Goal: Task Accomplishment & Management: Manage account settings

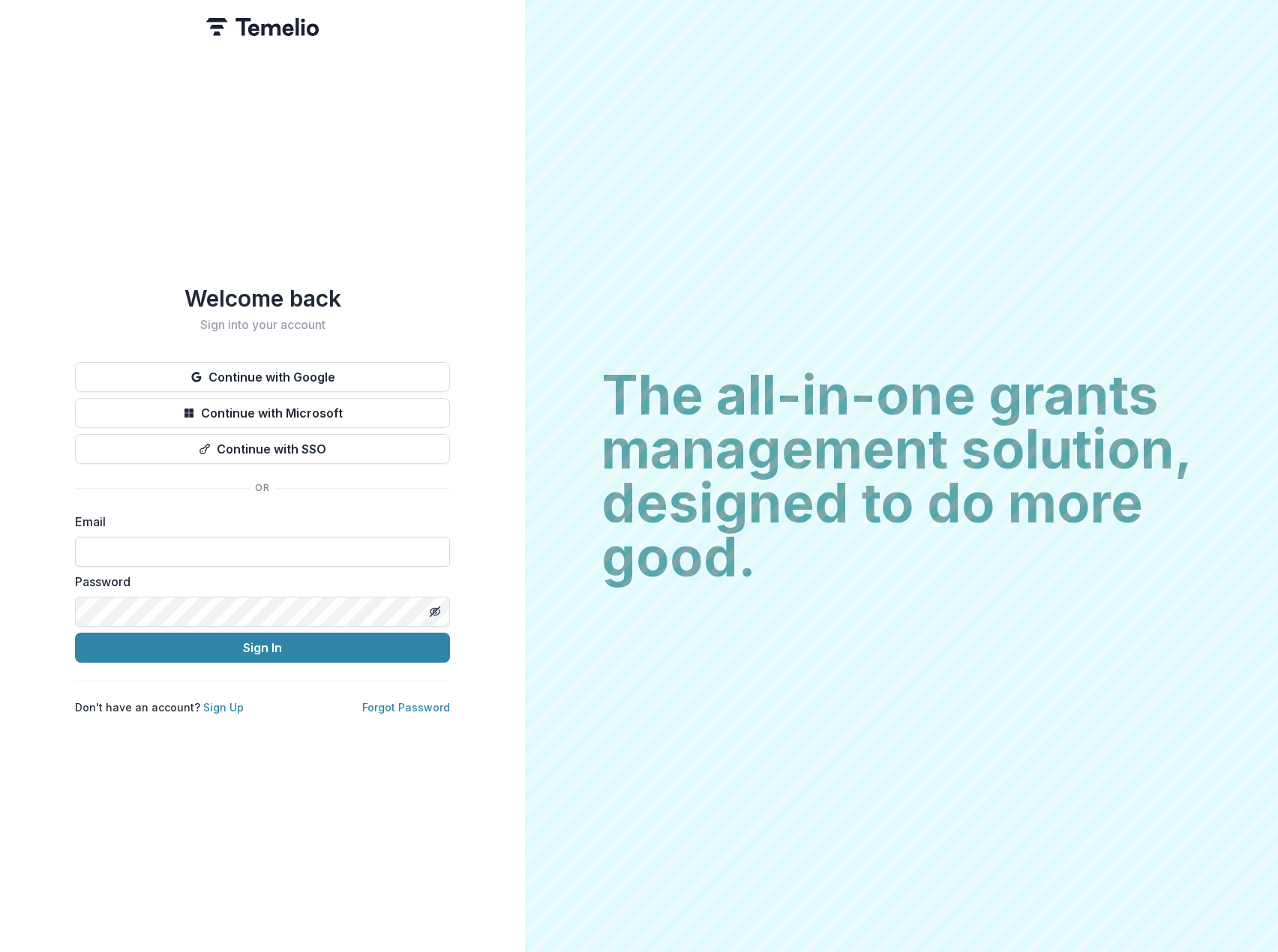
click at [235, 536] on input at bounding box center [262, 551] width 375 height 30
type input "**********"
click at [268, 649] on button "Sign In" at bounding box center [262, 647] width 375 height 30
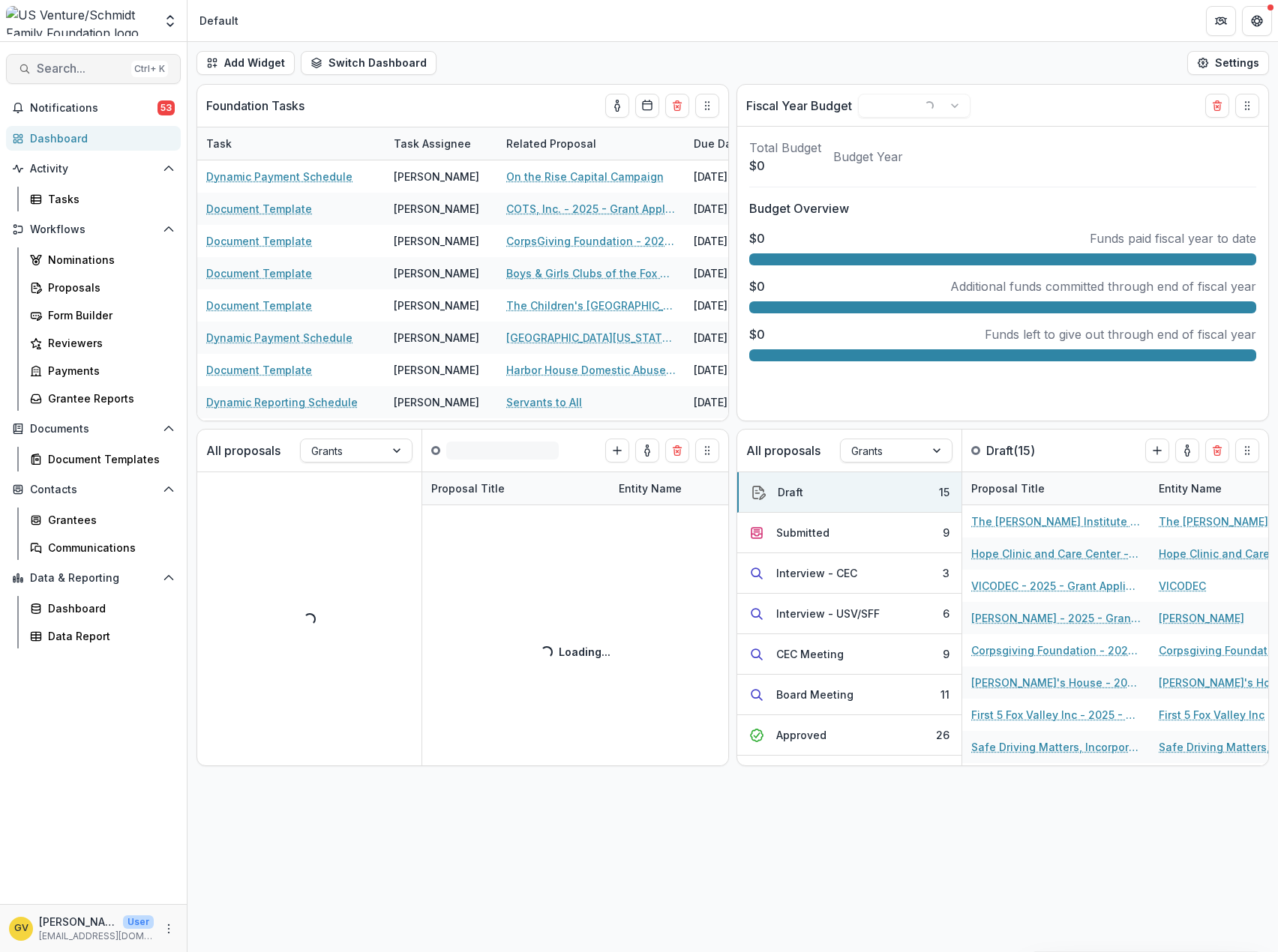
click at [65, 77] on button "Search... Ctrl + K" at bounding box center [92, 68] width 175 height 30
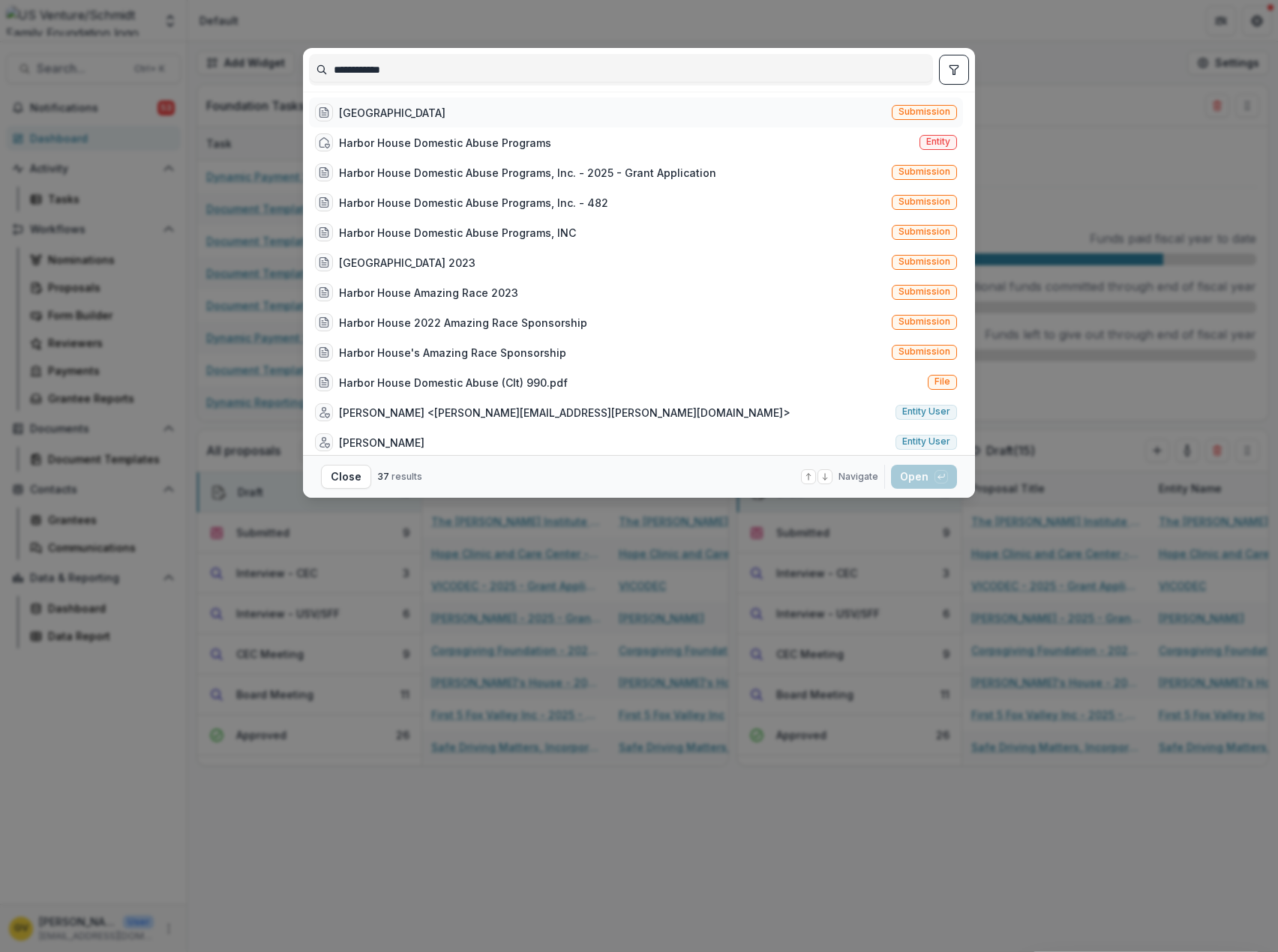
type input "**********"
click at [344, 114] on div "[GEOGRAPHIC_DATA]" at bounding box center [392, 113] width 106 height 16
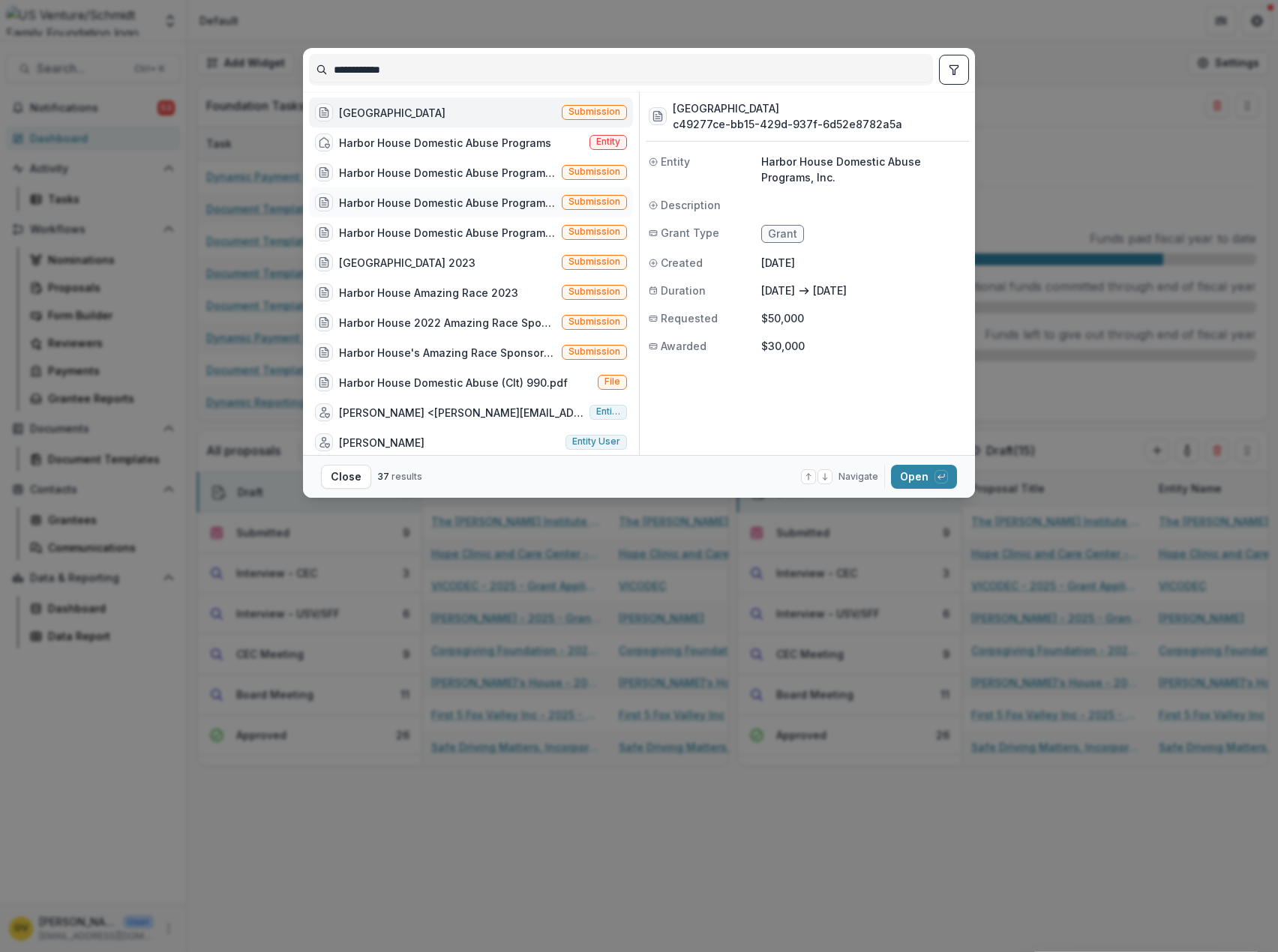
click at [373, 196] on div "Harbor House Domestic Abuse Programs, Inc. - 482" at bounding box center [447, 202] width 217 height 16
click at [906, 480] on button "Open with enter key" at bounding box center [923, 476] width 66 height 24
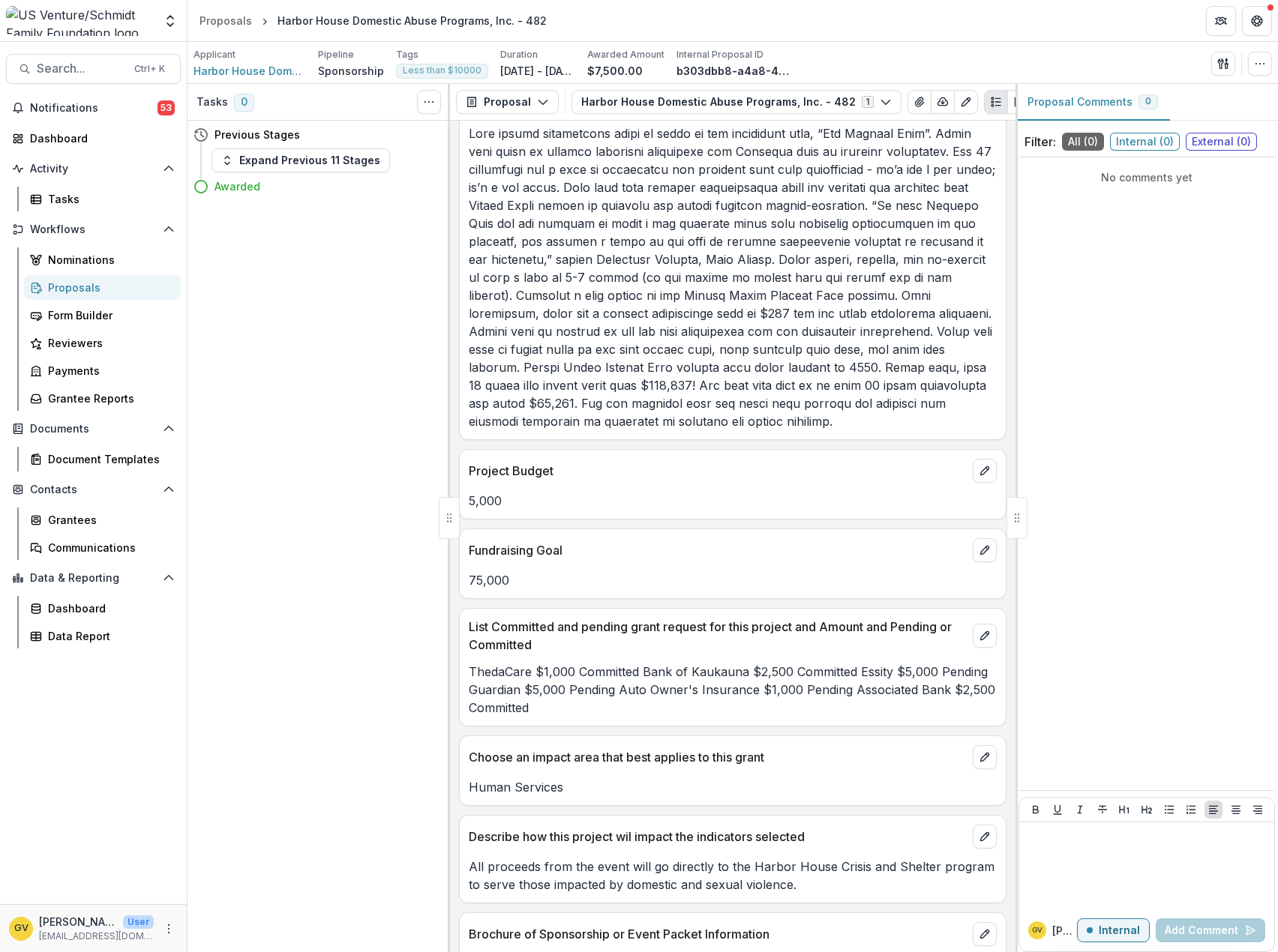
scroll to position [365, 0]
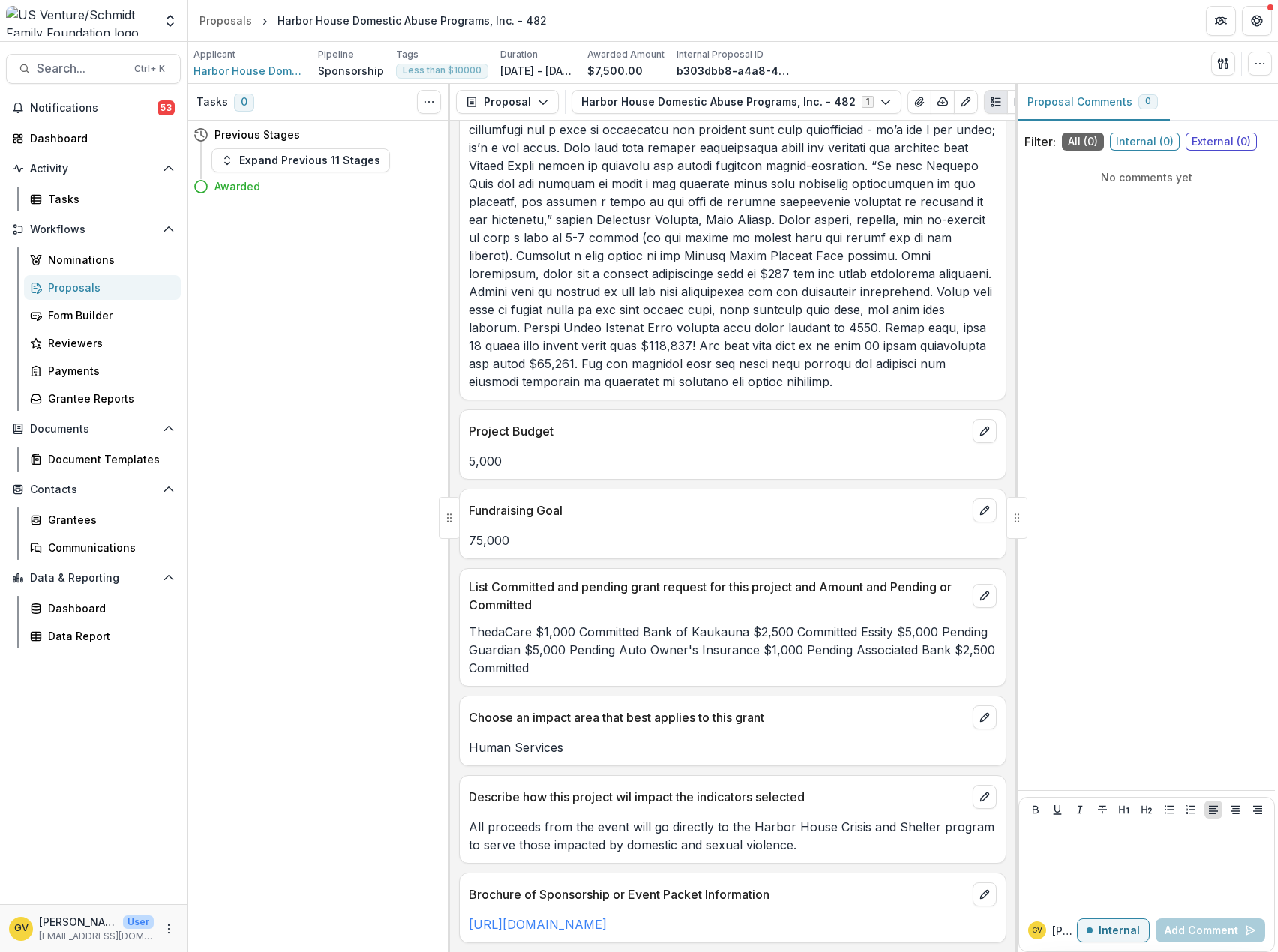
click at [607, 917] on link "[URL][DOMAIN_NAME]" at bounding box center [537, 924] width 138 height 15
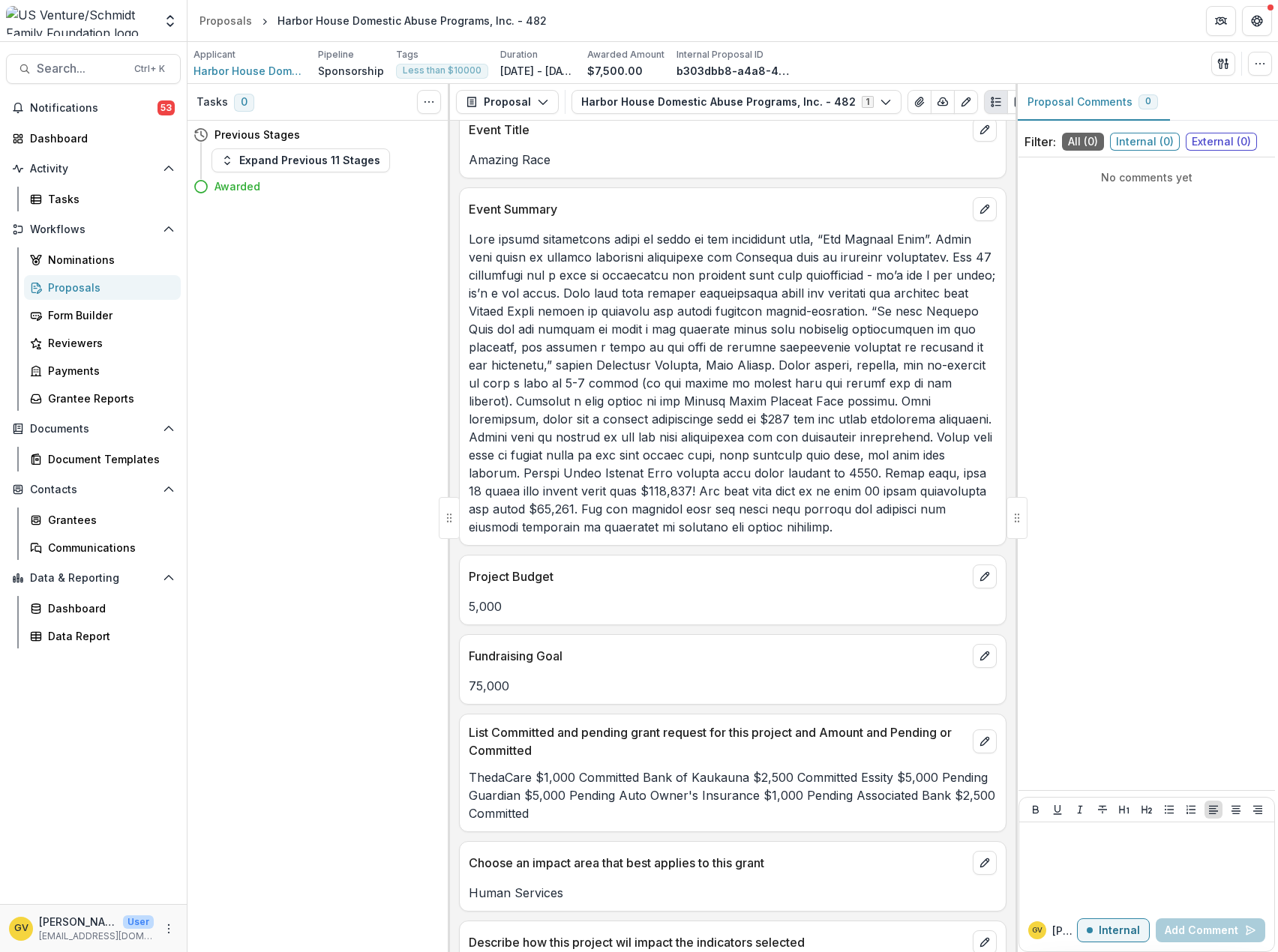
scroll to position [0, 0]
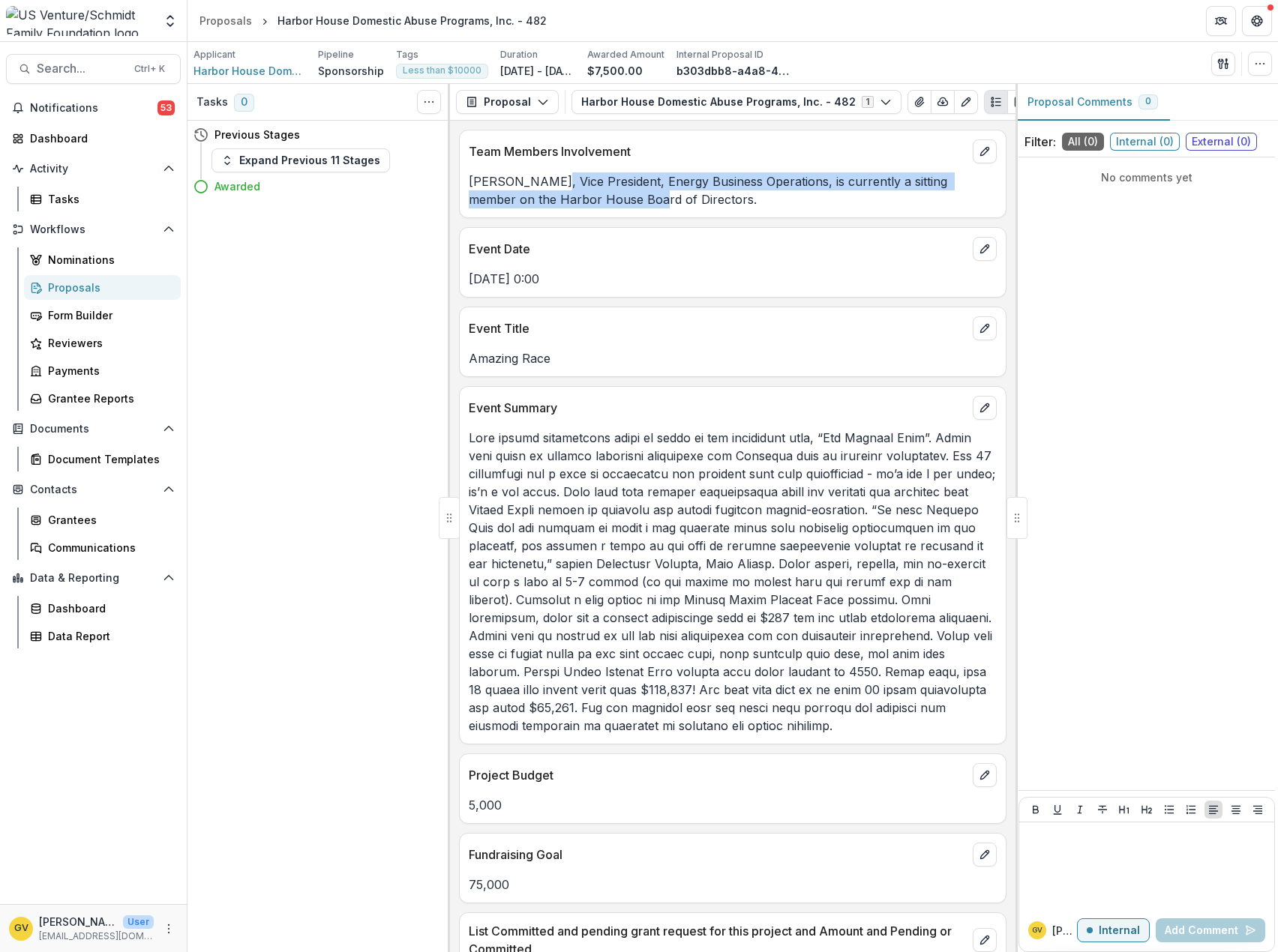
drag, startPoint x: 549, startPoint y: 181, endPoint x: 605, endPoint y: 200, distance: 59.1
click at [605, 200] on p "[PERSON_NAME], Vice President, Energy Business Operations, is currently a sitti…" at bounding box center [733, 190] width 528 height 36
click at [485, 170] on div "[PERSON_NAME], Vice President, Energy Business Operations, is currently a sitti…" at bounding box center [732, 186] width 546 height 45
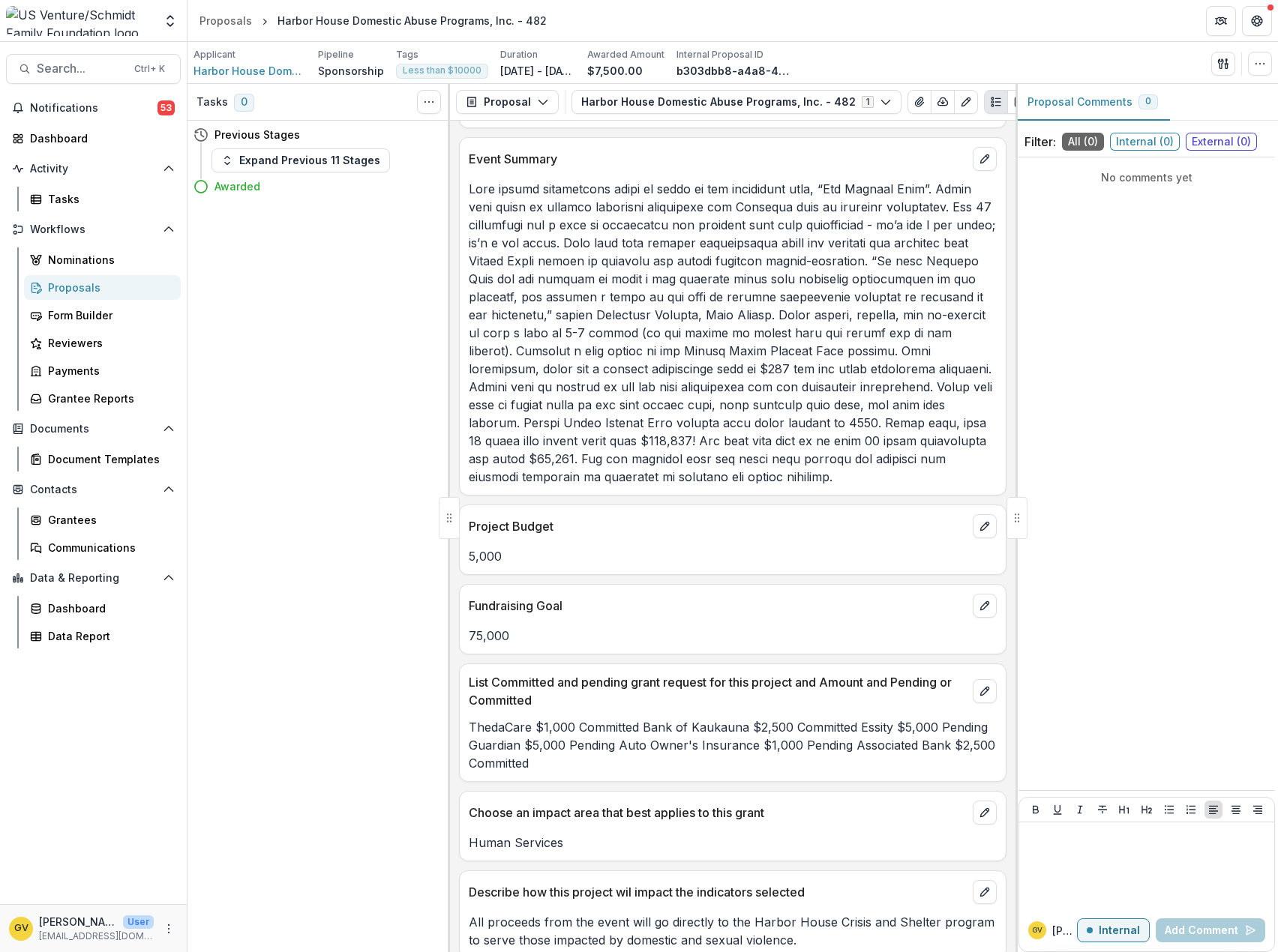
scroll to position [365, 0]
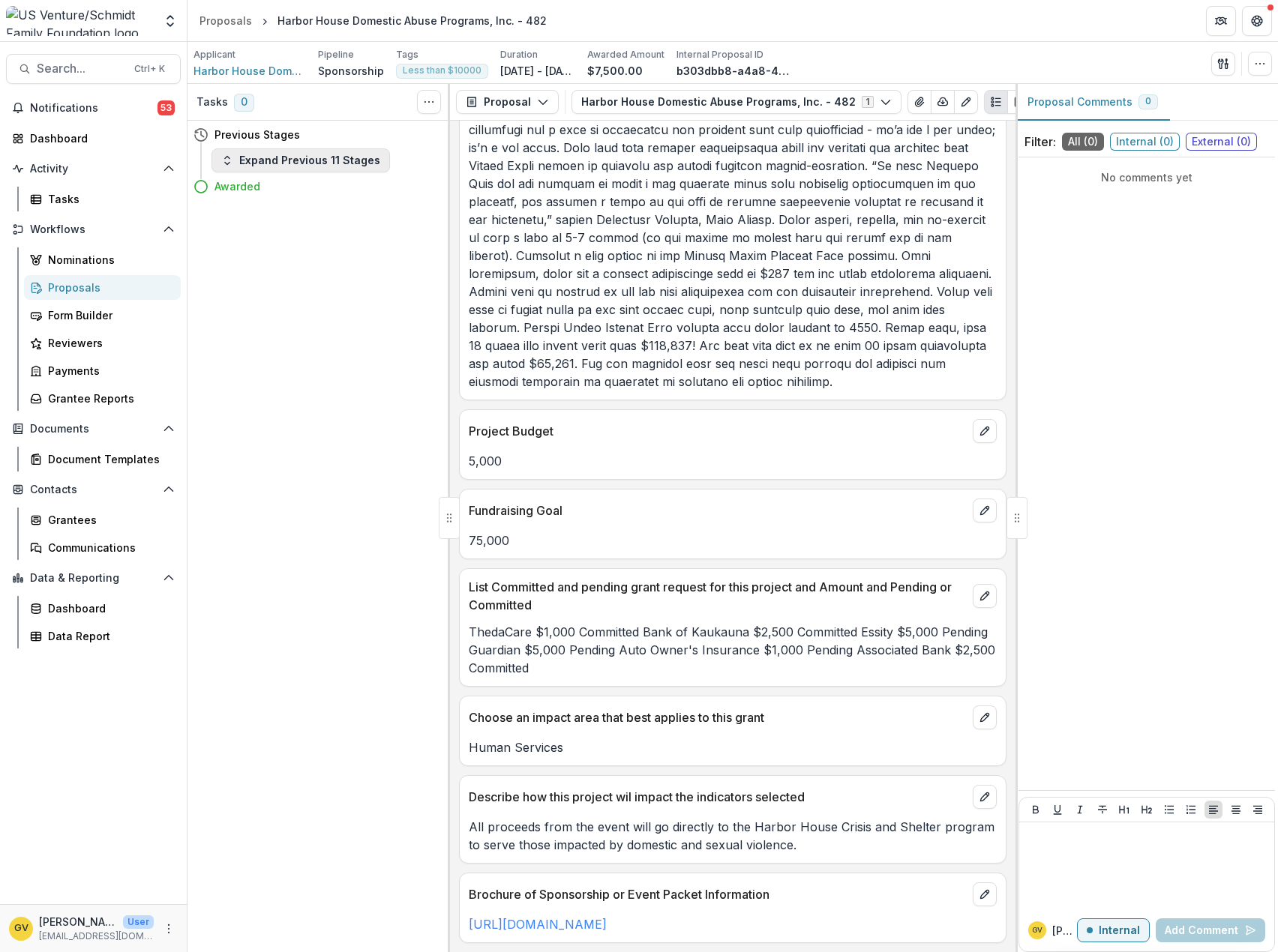
click at [313, 158] on button "Expand Previous 11 Stages" at bounding box center [300, 161] width 178 height 24
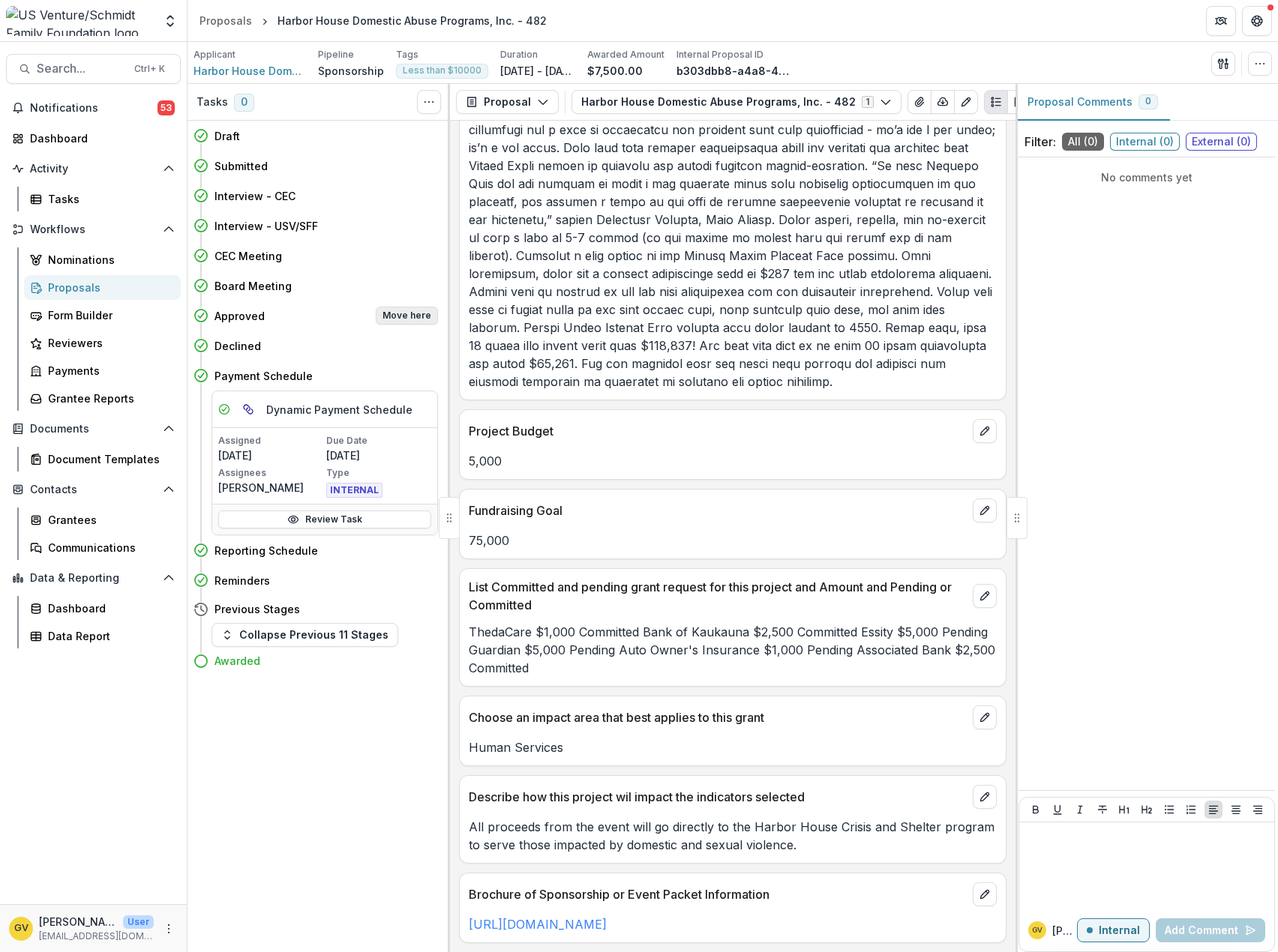
click at [406, 317] on button "Move here" at bounding box center [406, 315] width 62 height 18
select select "********"
select select "**********"
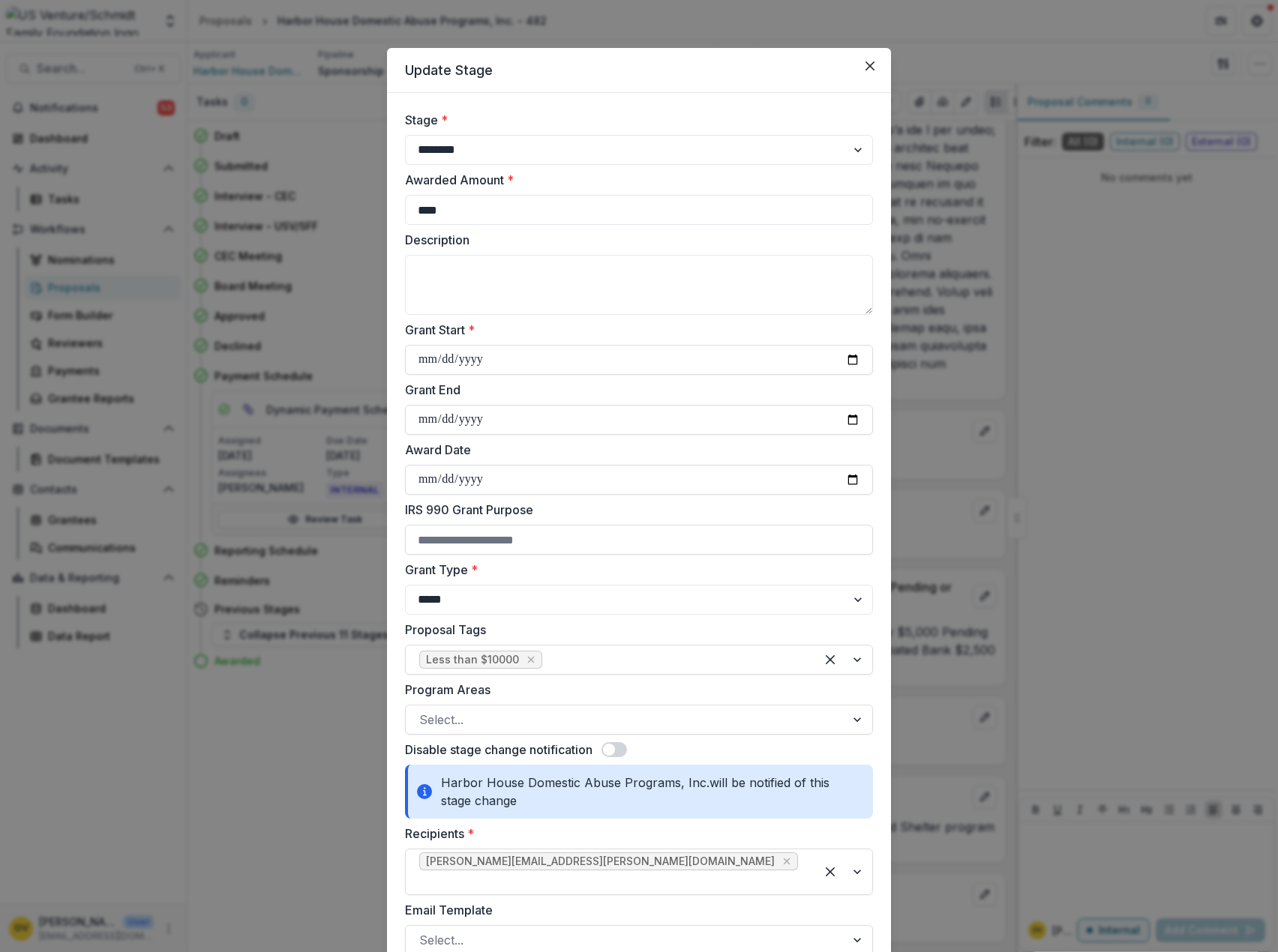
drag, startPoint x: 452, startPoint y: 207, endPoint x: 289, endPoint y: 194, distance: 163.5
click at [289, 194] on div "**********" at bounding box center [639, 476] width 1278 height 952
type input "*****"
click at [681, 289] on textarea "Description" at bounding box center [638, 284] width 468 height 60
type textarea "**********"
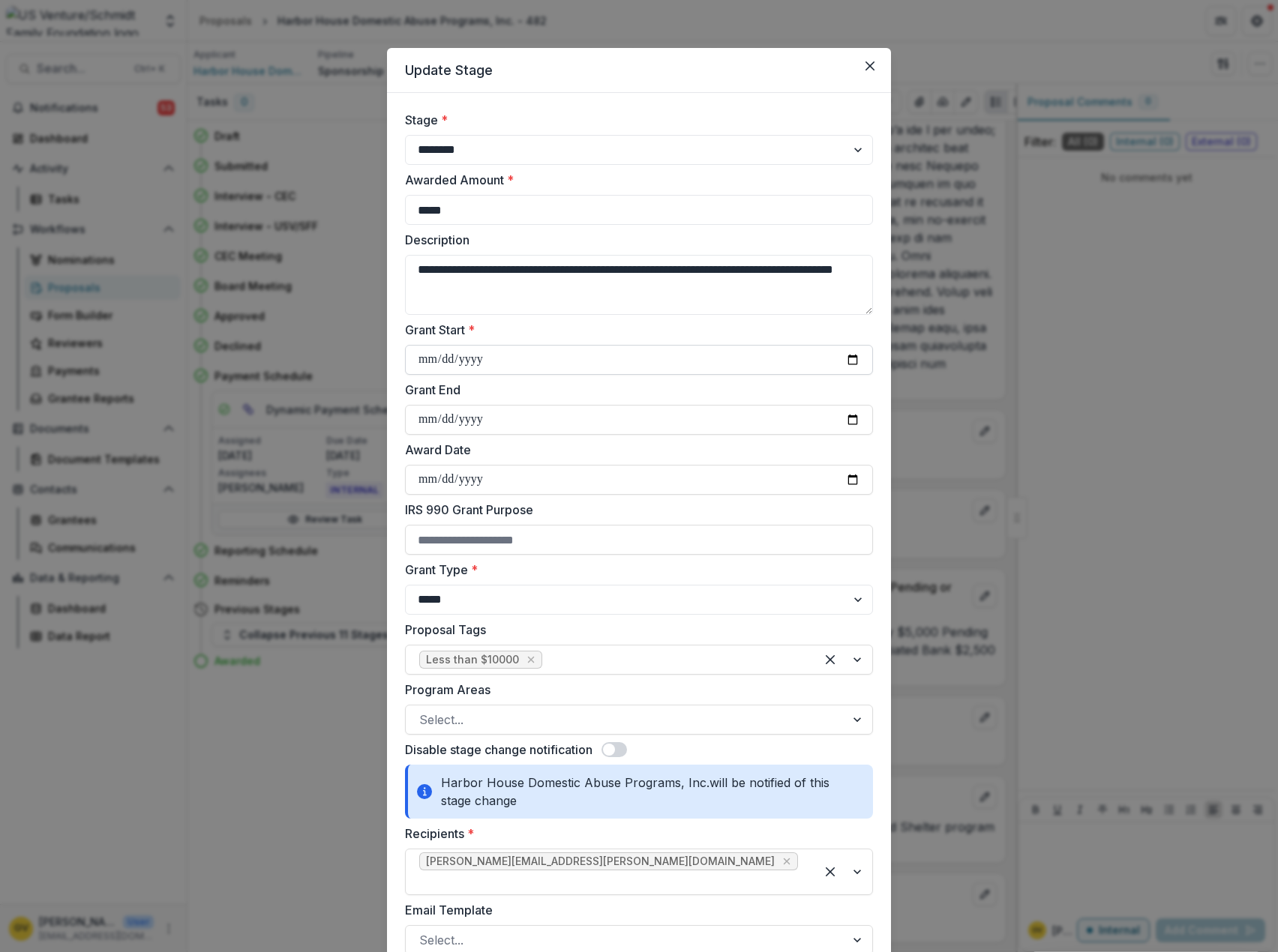
click at [846, 357] on input "**********" at bounding box center [638, 360] width 468 height 30
type input "**********"
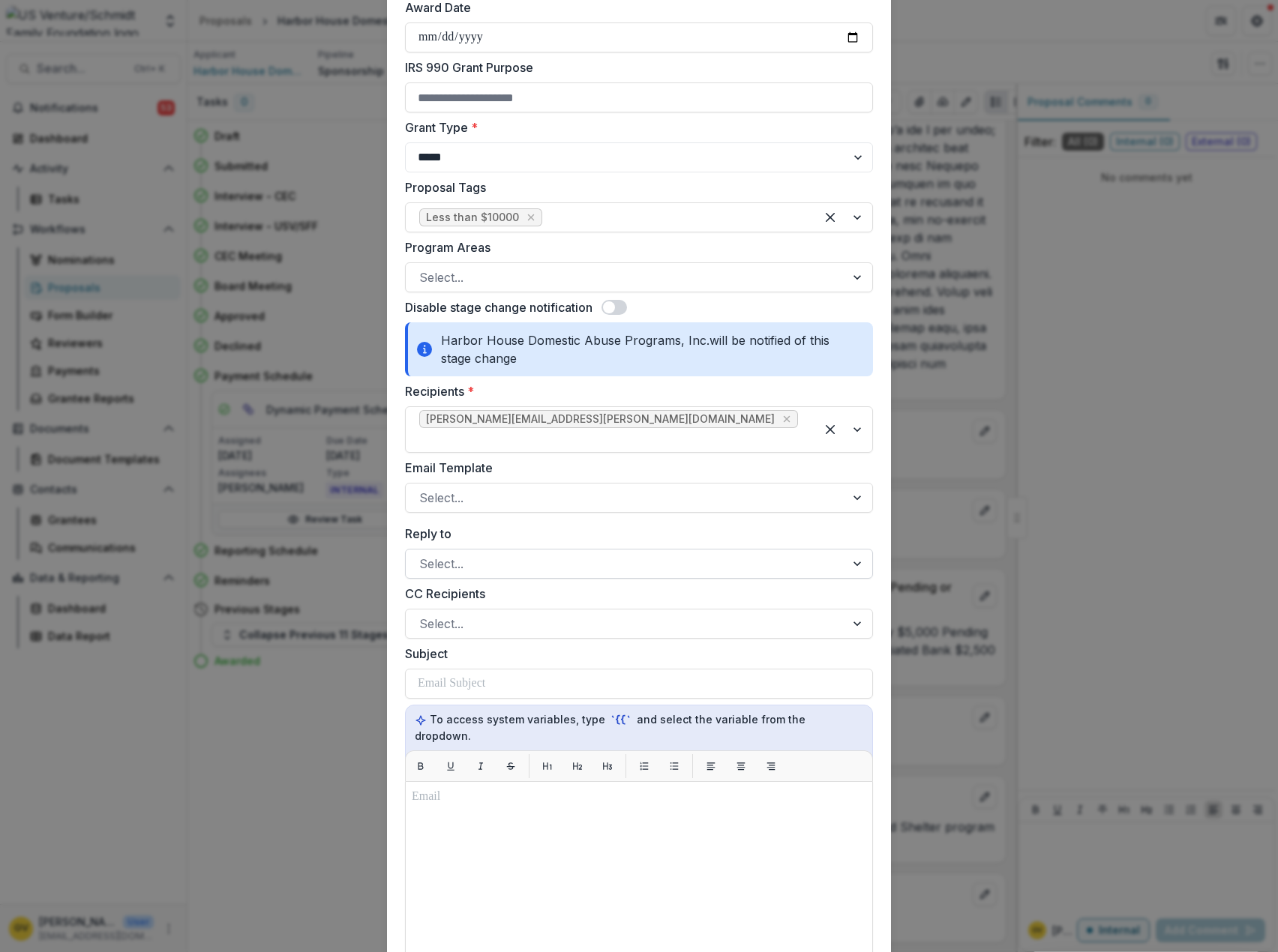
scroll to position [450, 0]
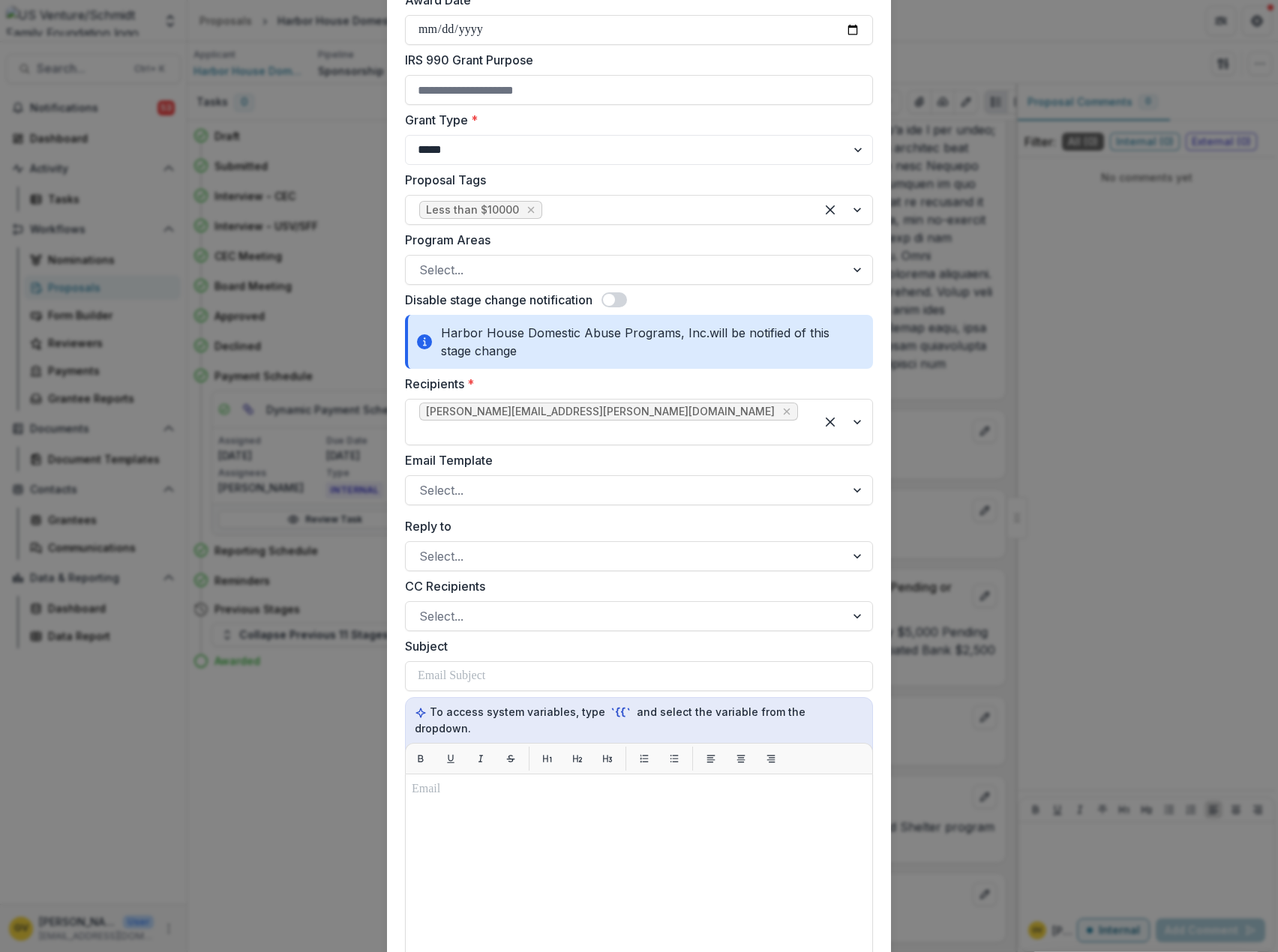
click at [622, 301] on span at bounding box center [614, 300] width 26 height 15
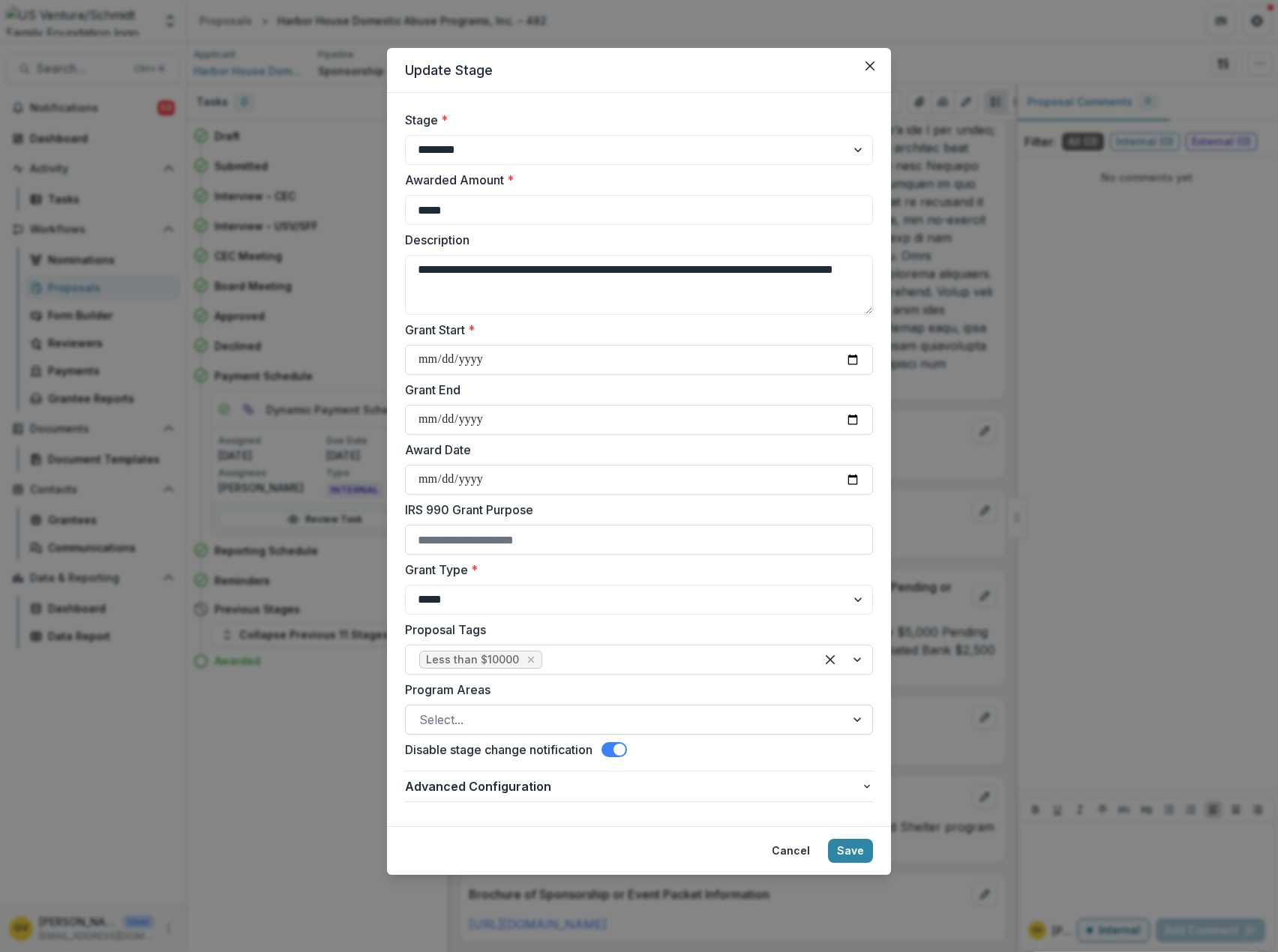
click at [754, 714] on div at bounding box center [625, 719] width 413 height 21
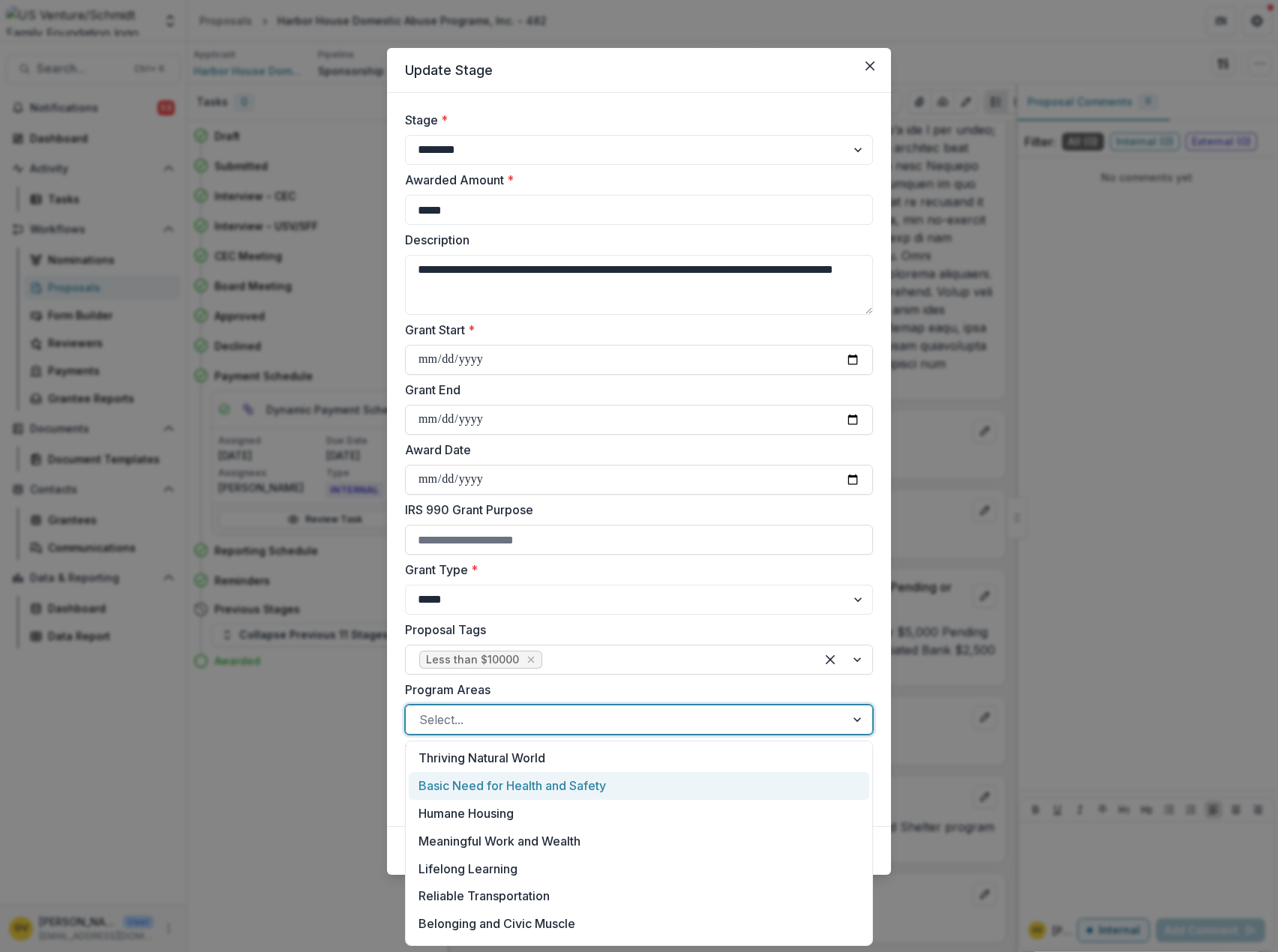
click at [674, 785] on div "Basic Need for Health and Safety" at bounding box center [639, 786] width 461 height 28
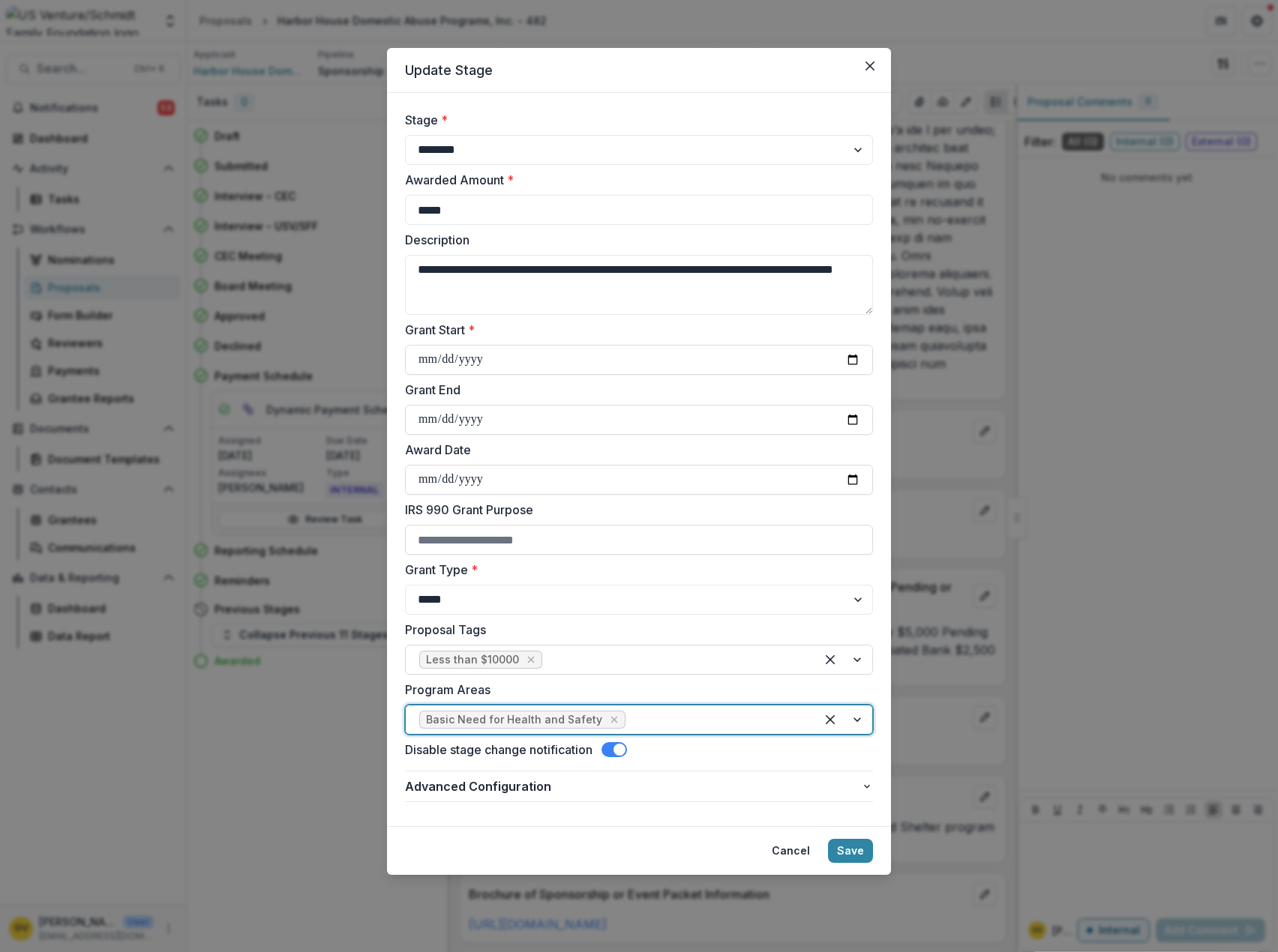
click at [739, 716] on div at bounding box center [715, 719] width 174 height 21
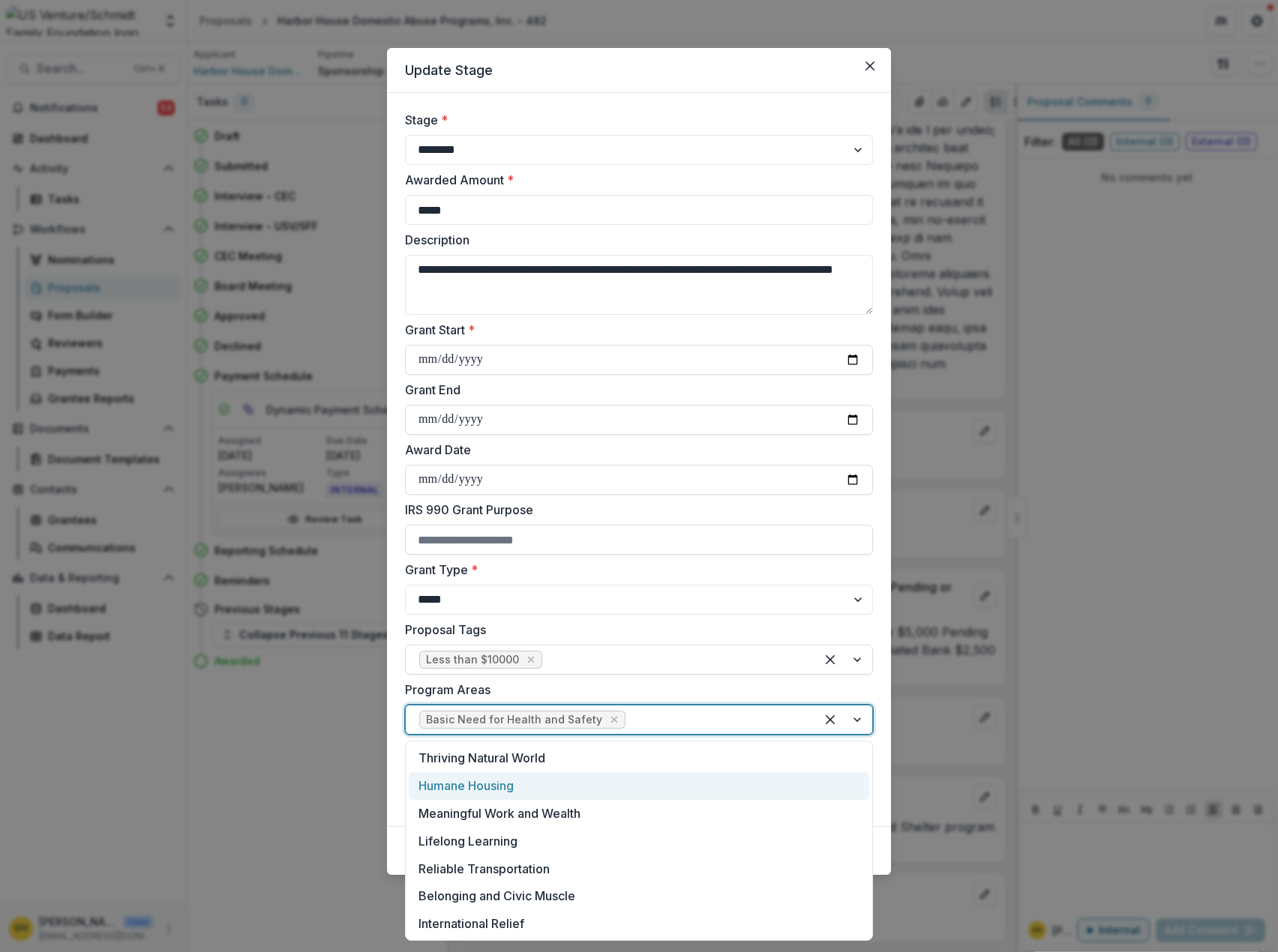
click at [677, 787] on div "Humane Housing" at bounding box center [639, 786] width 461 height 28
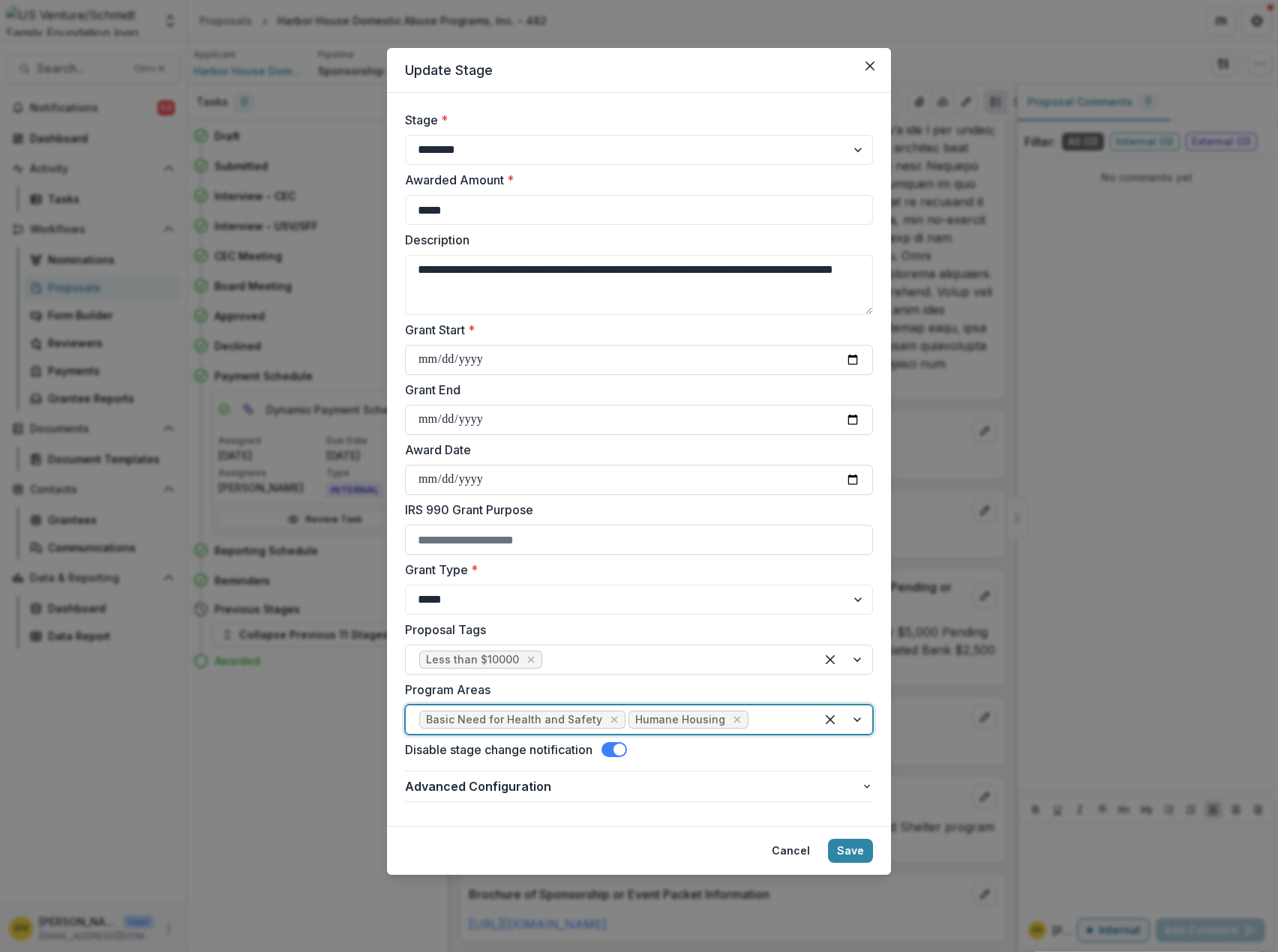
click at [781, 715] on div at bounding box center [777, 719] width 50 height 21
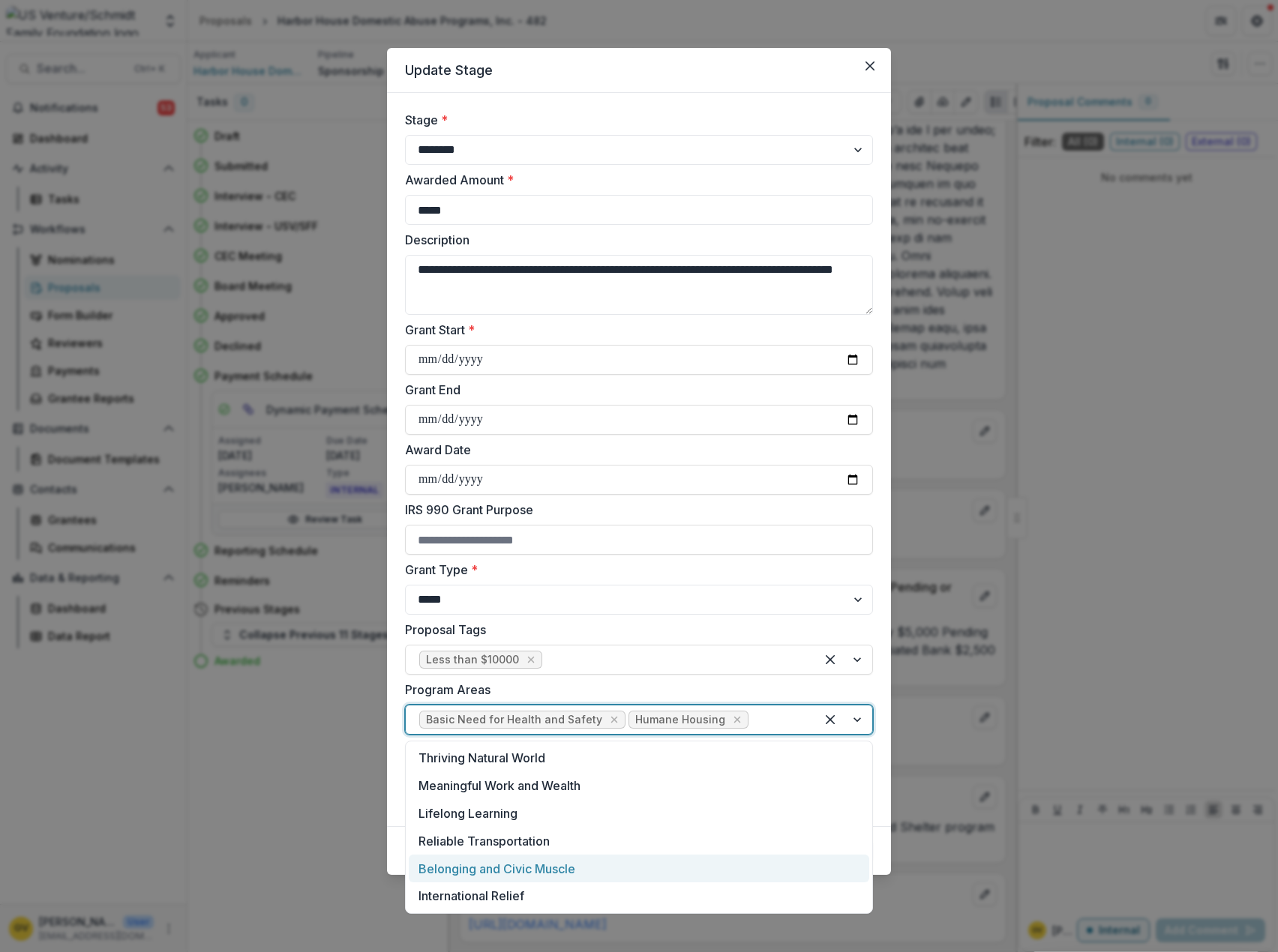
click at [648, 864] on div "Belonging and Civic Muscle" at bounding box center [639, 869] width 461 height 28
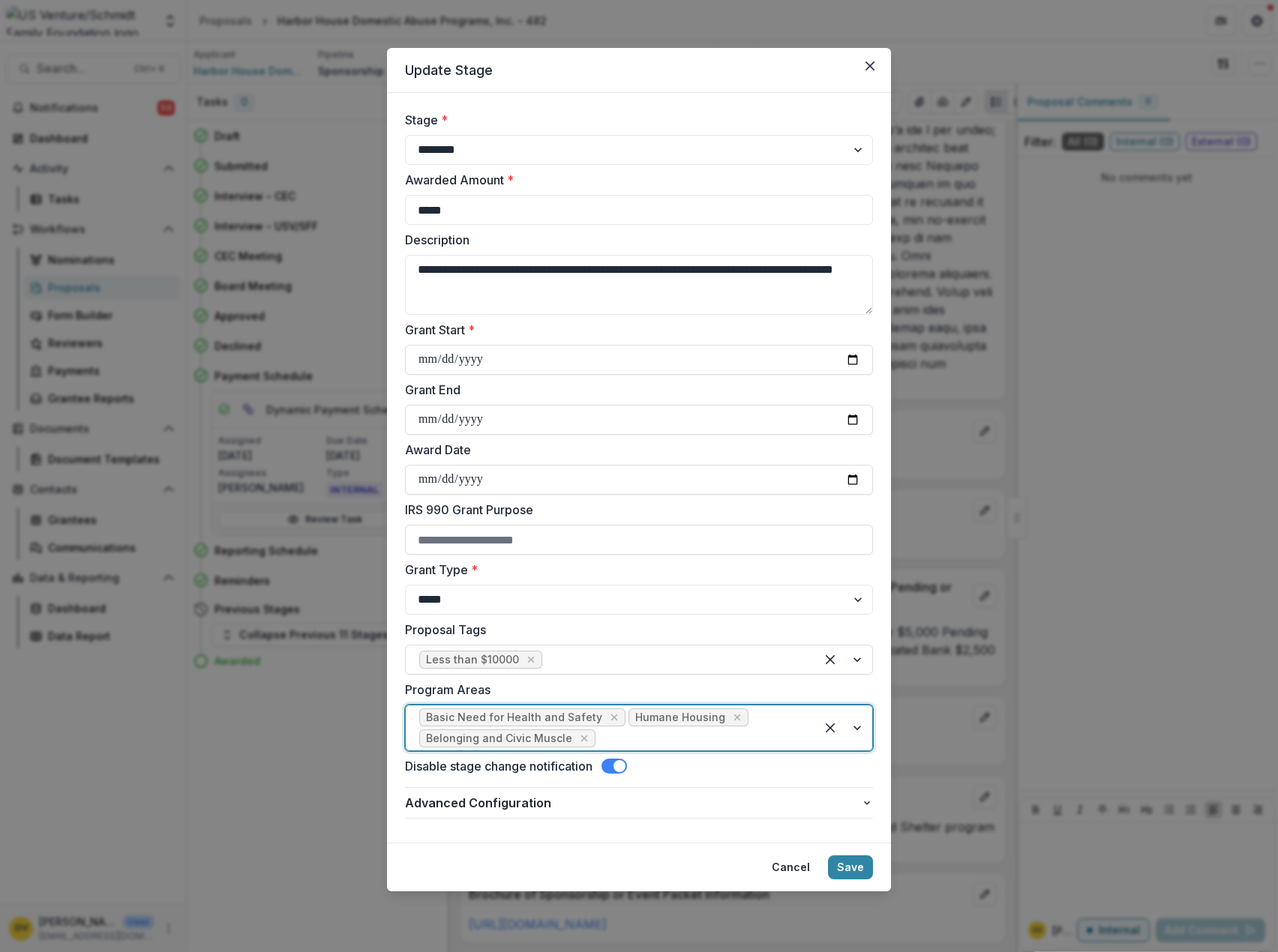
click at [612, 765] on span at bounding box center [614, 766] width 26 height 15
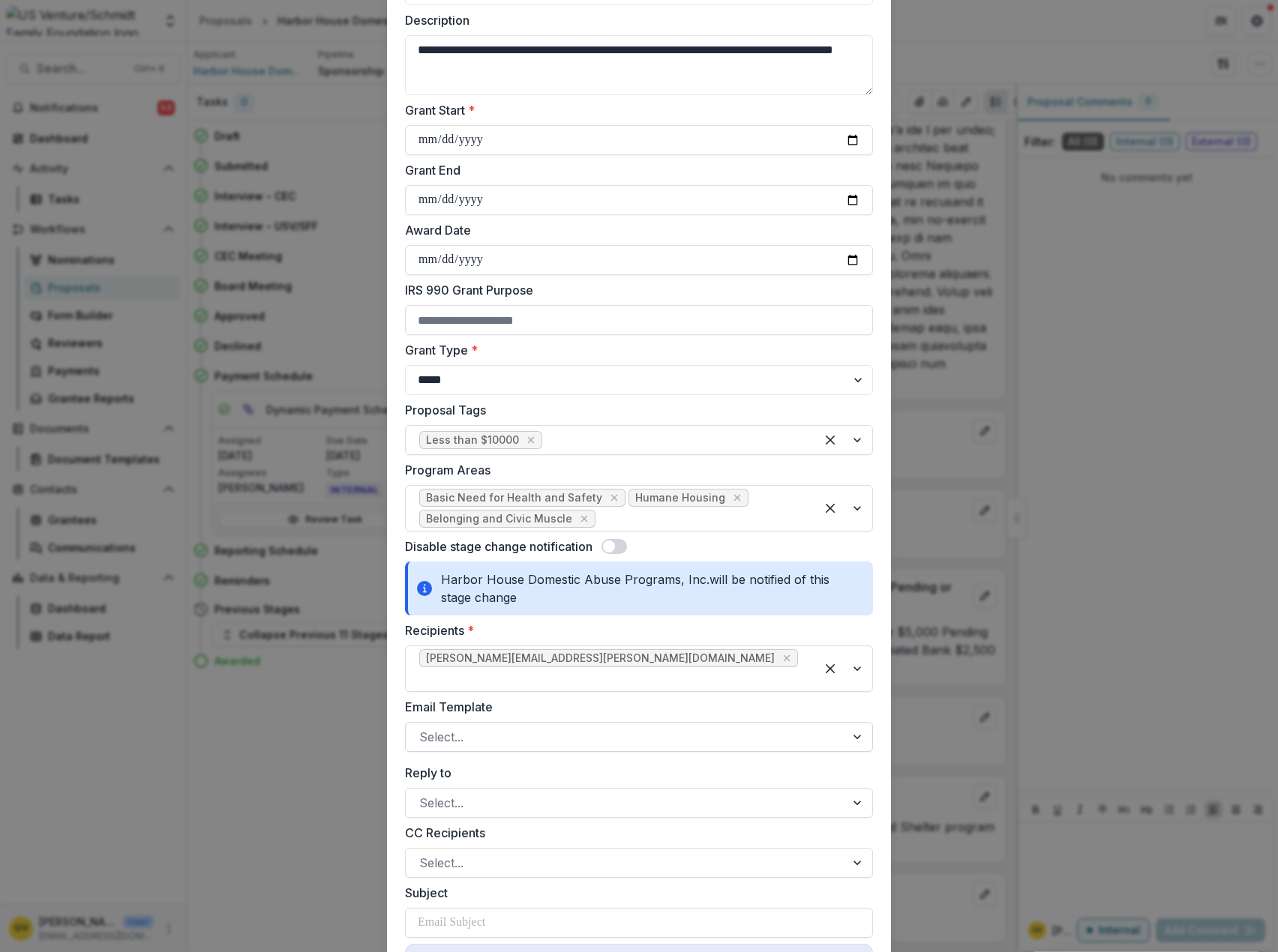
scroll to position [225, 0]
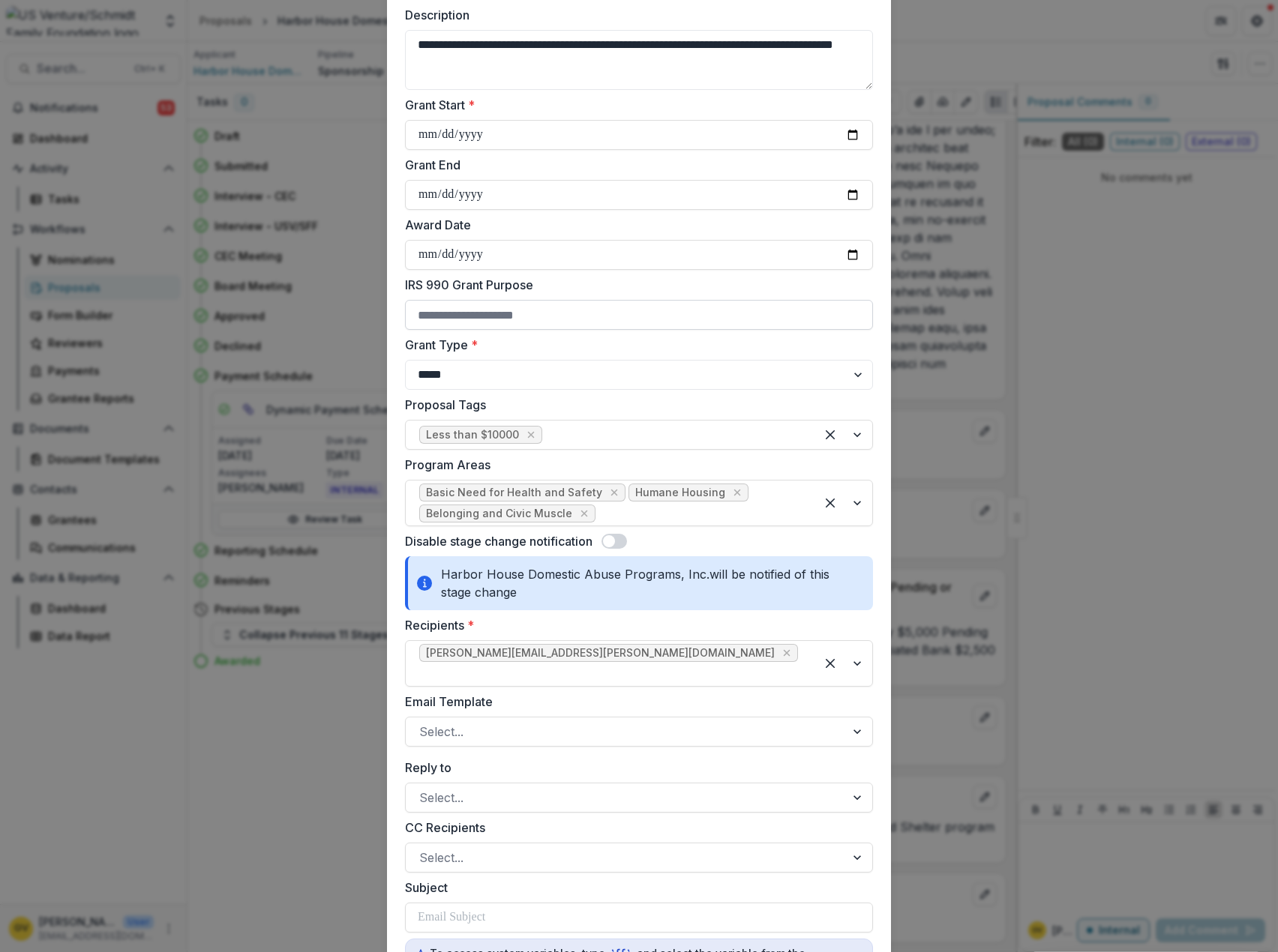
click at [621, 537] on span at bounding box center [614, 541] width 26 height 15
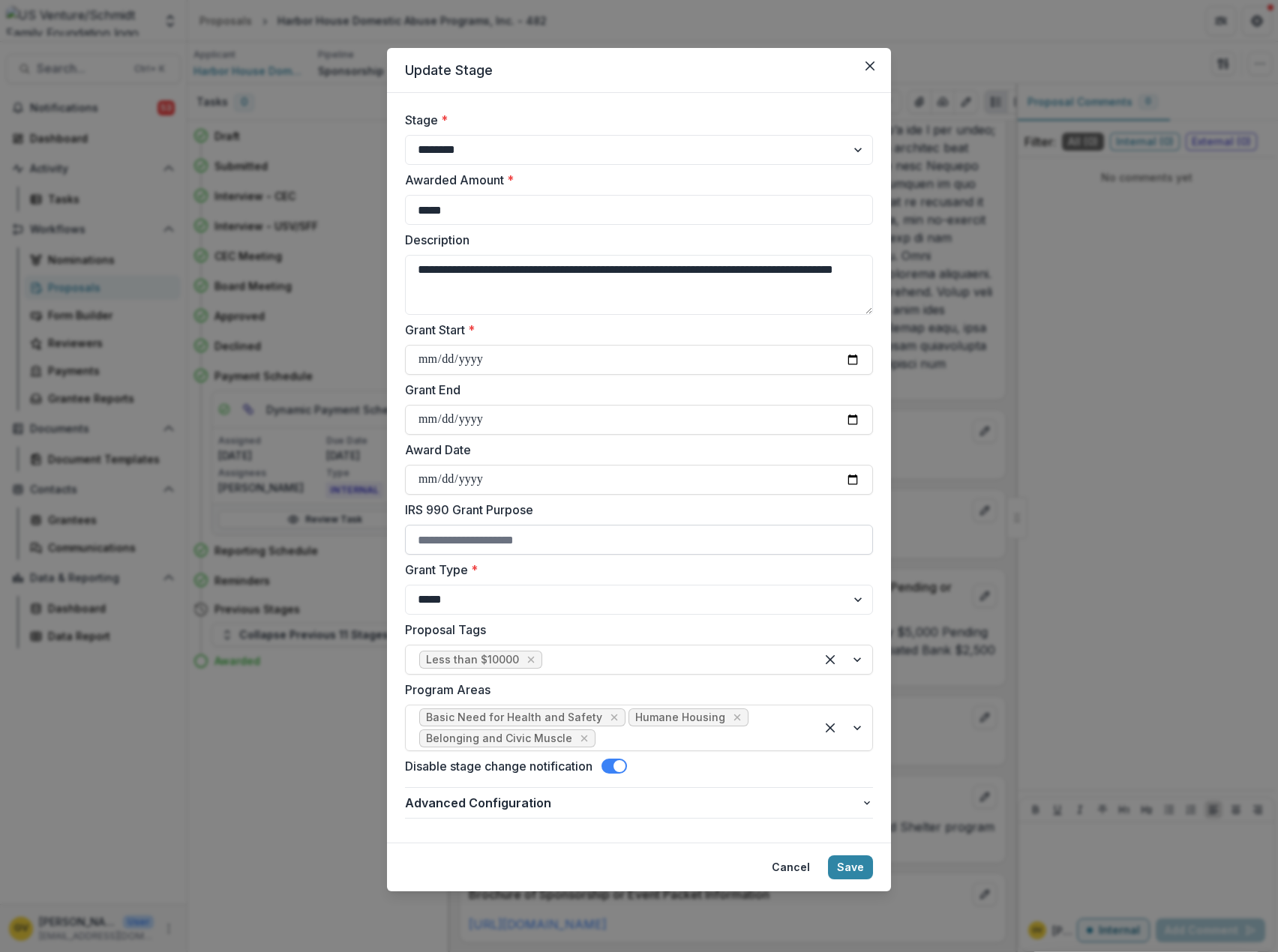
scroll to position [0, 0]
click at [841, 867] on button "Save" at bounding box center [850, 868] width 45 height 24
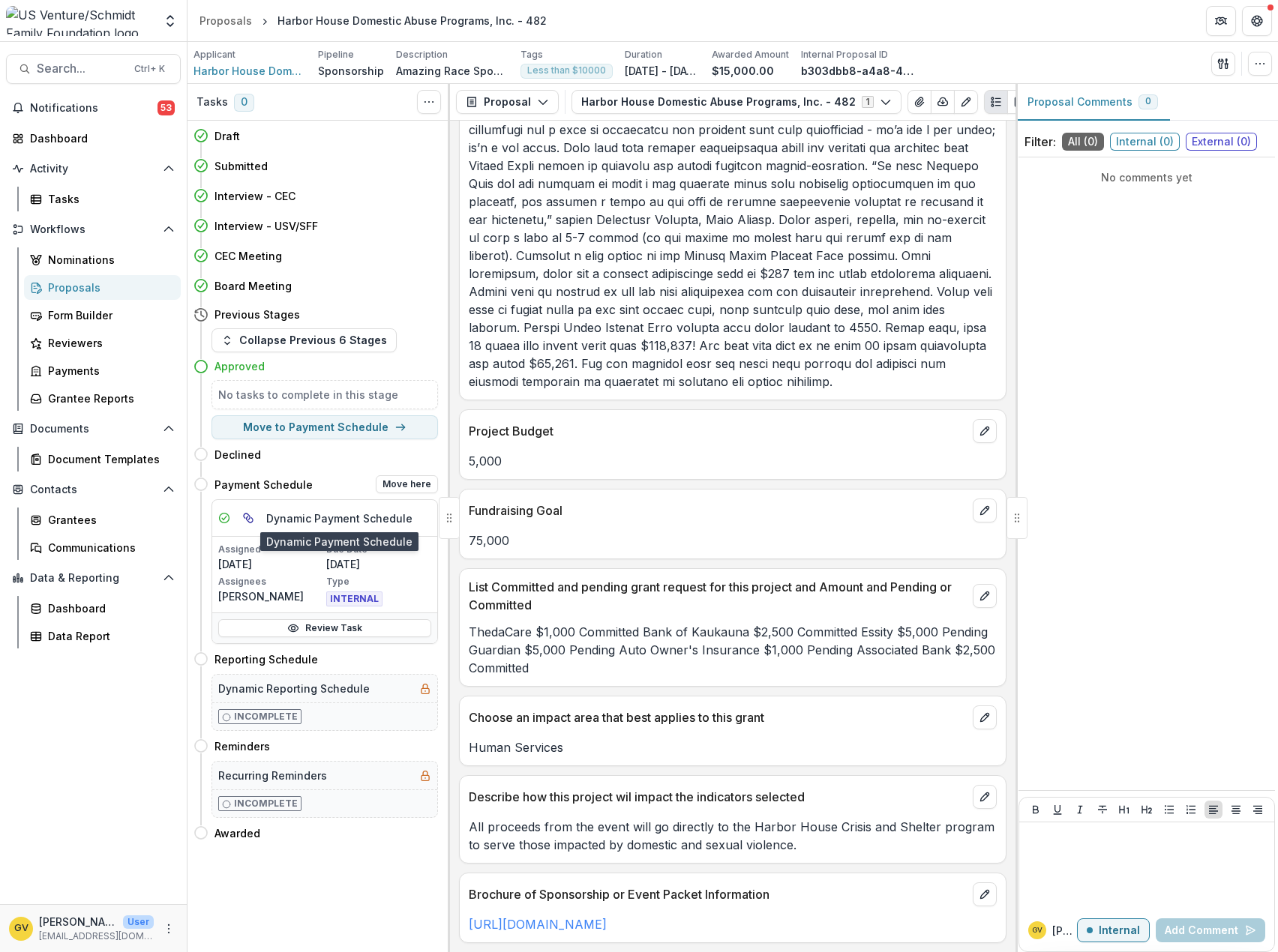
click at [297, 523] on h5 "Dynamic Payment Schedule" at bounding box center [339, 518] width 146 height 16
click at [249, 520] on icon "View dependent tasks" at bounding box center [247, 516] width 6 height 6
click at [74, 286] on div "Proposals" at bounding box center [108, 287] width 121 height 16
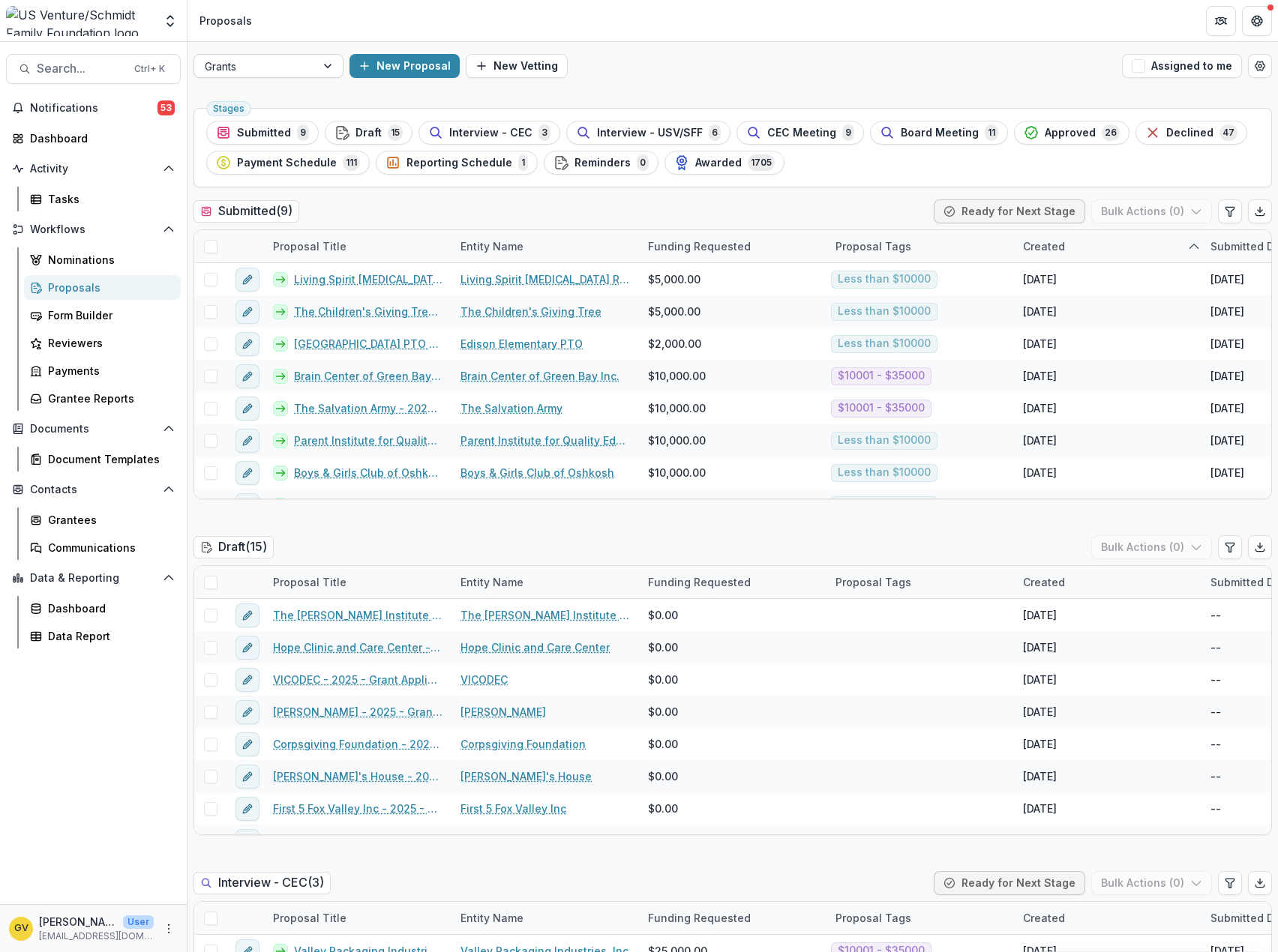
click at [326, 72] on div at bounding box center [329, 66] width 27 height 22
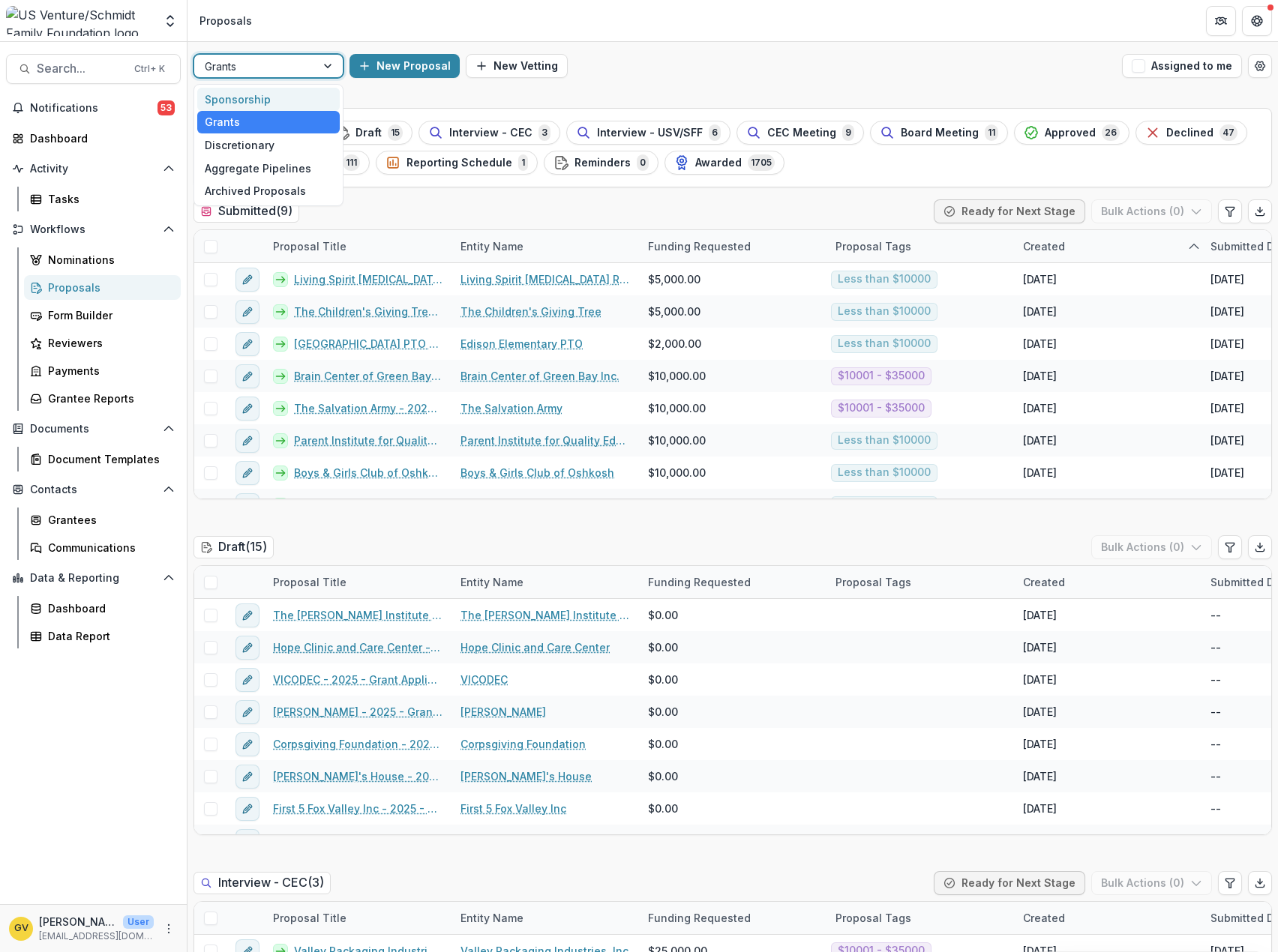
click at [302, 102] on div "Sponsorship" at bounding box center [269, 99] width 142 height 23
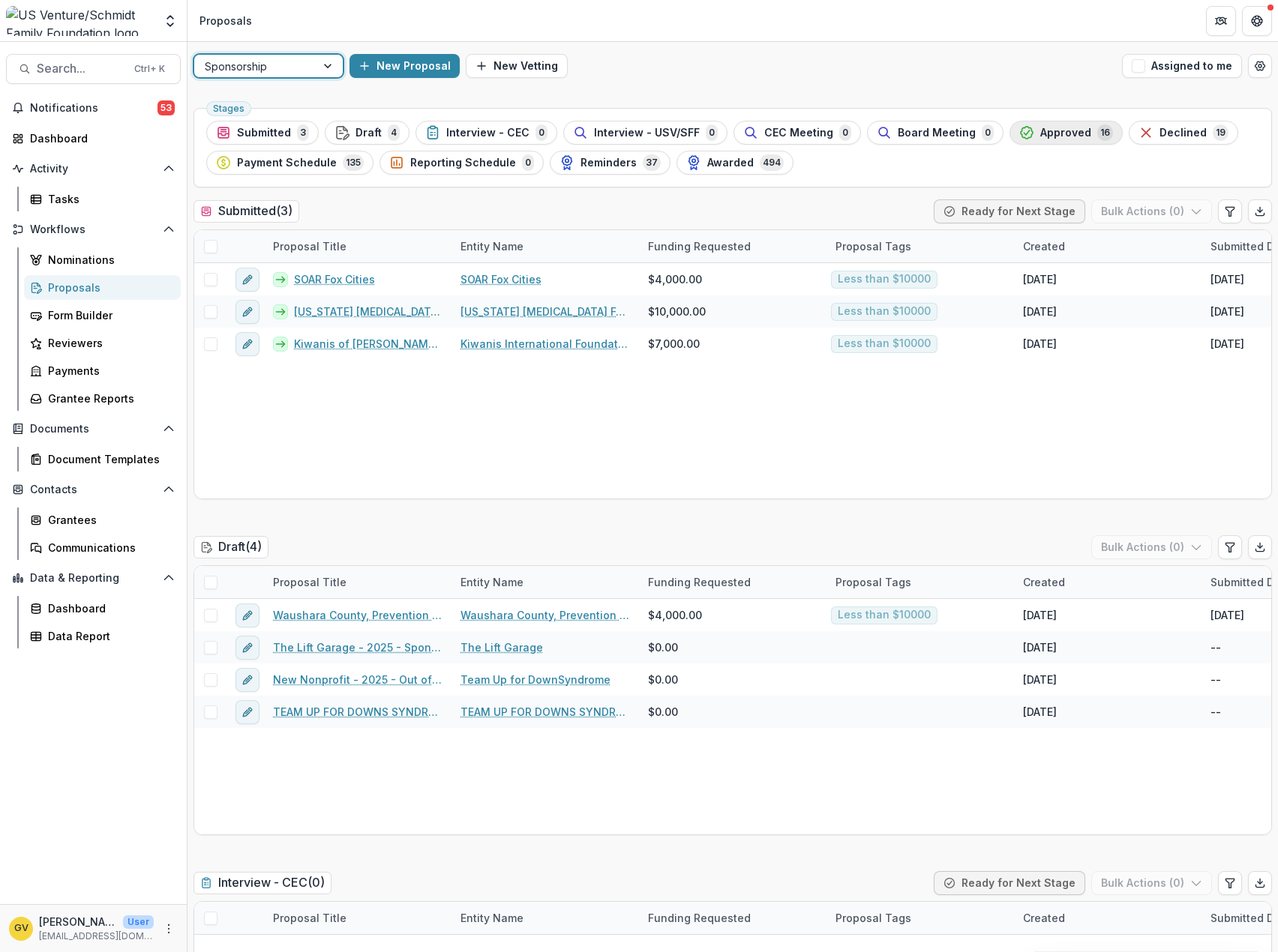
click at [1062, 135] on span "Approved" at bounding box center [1065, 133] width 51 height 13
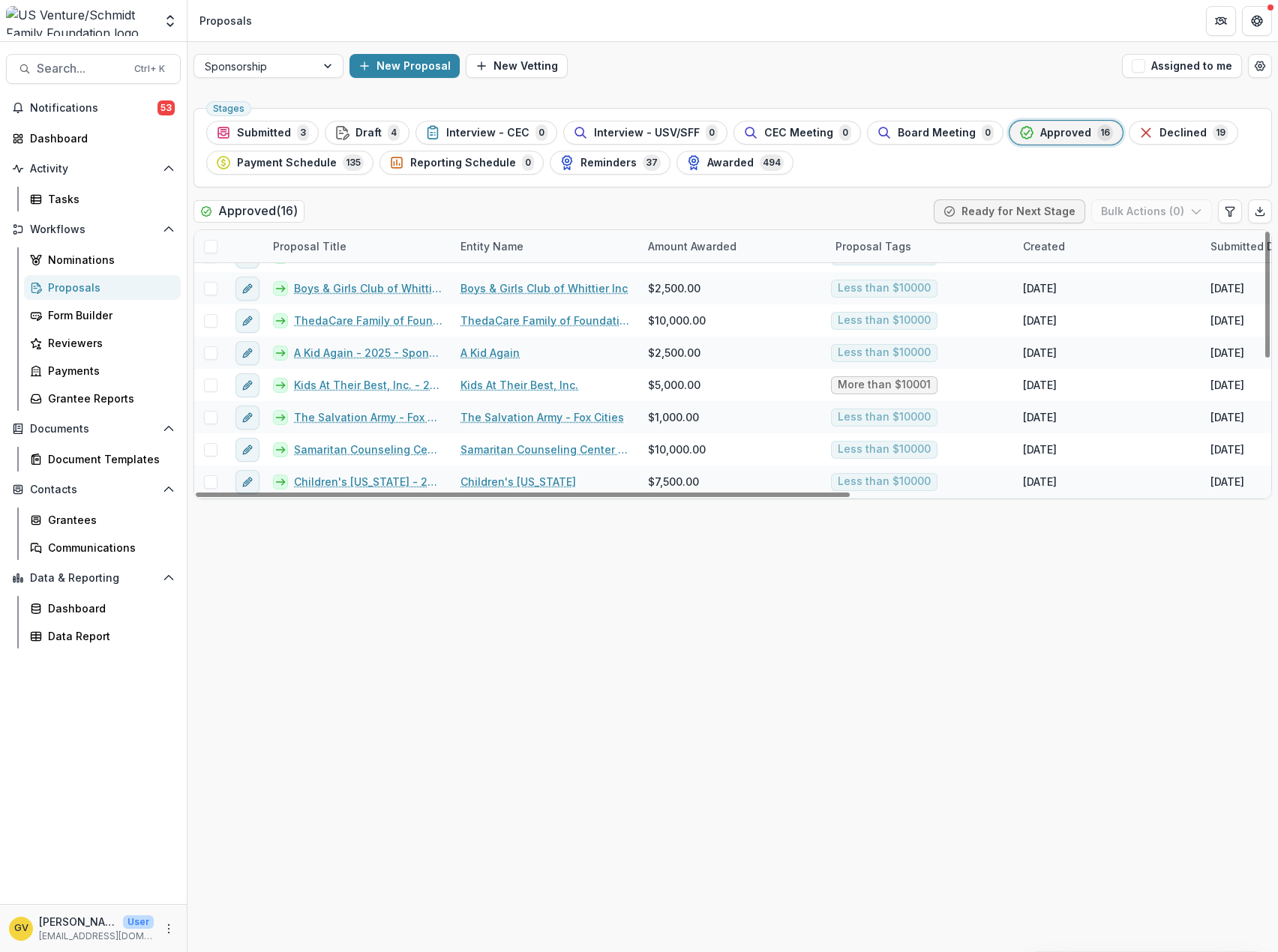
scroll to position [281, 0]
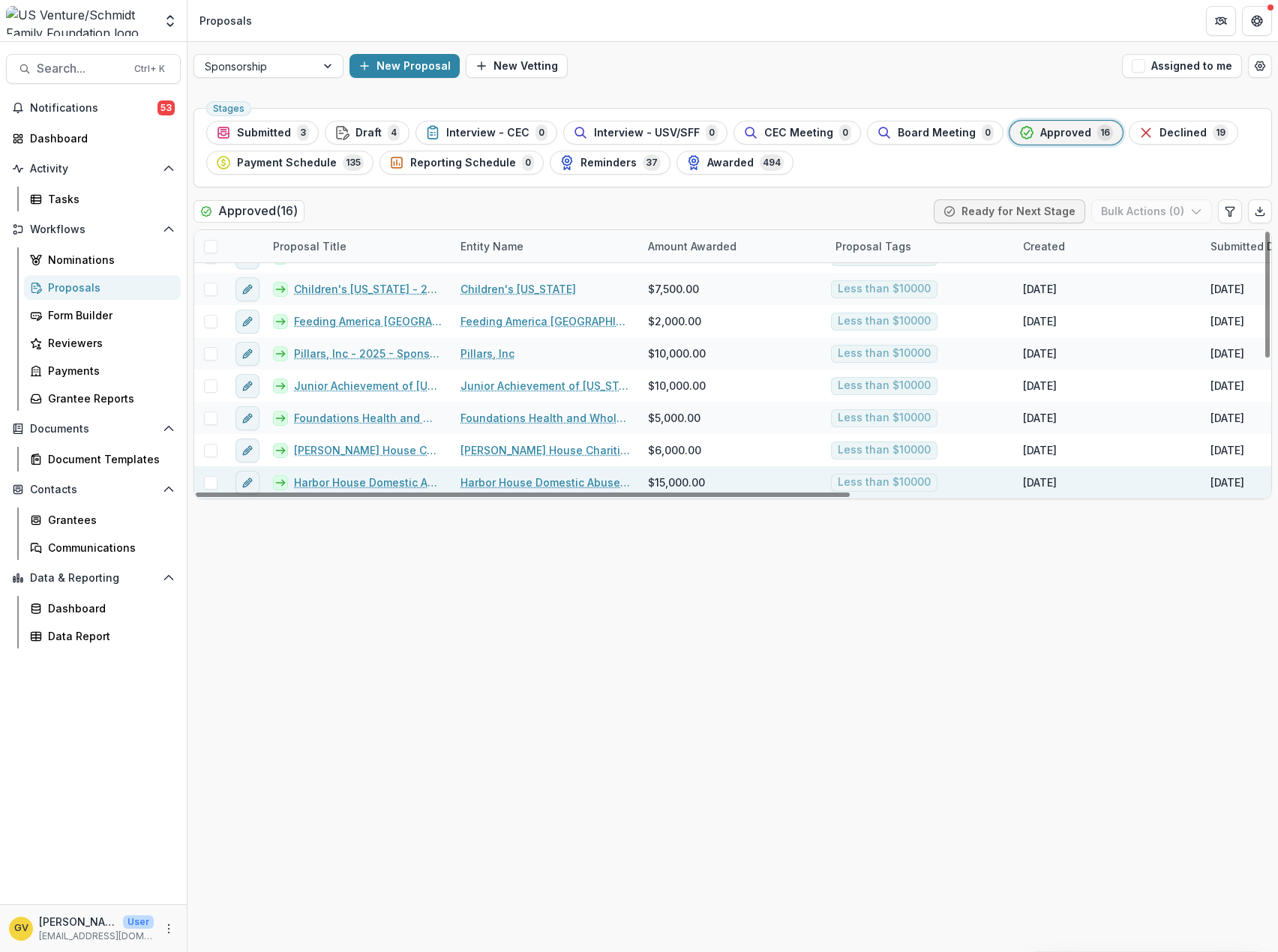
click at [368, 480] on link "Harbor House Domestic Abuse Programs, Inc. - 482" at bounding box center [368, 482] width 149 height 16
